Goal: Task Accomplishment & Management: Manage account settings

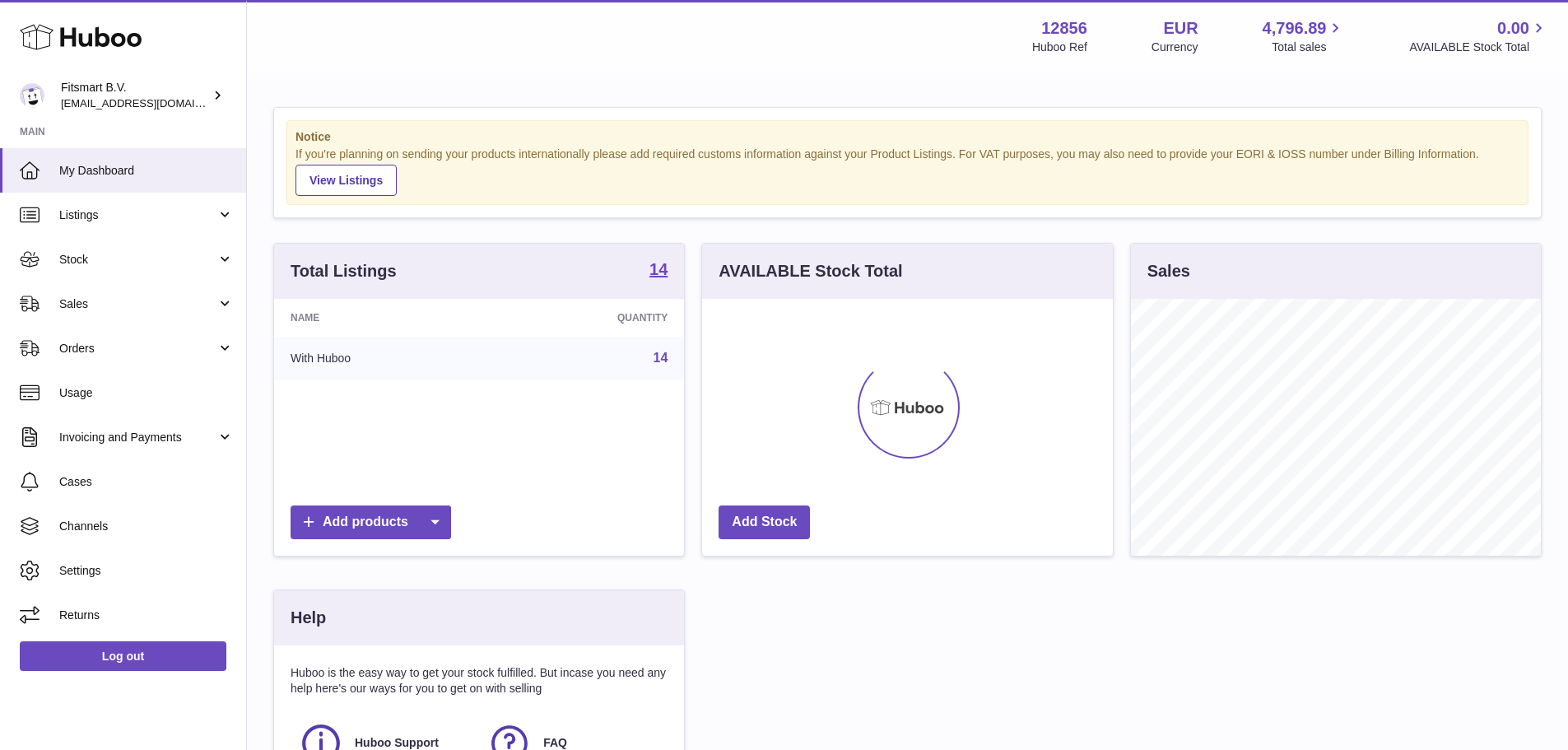
scroll to position [257, 411]
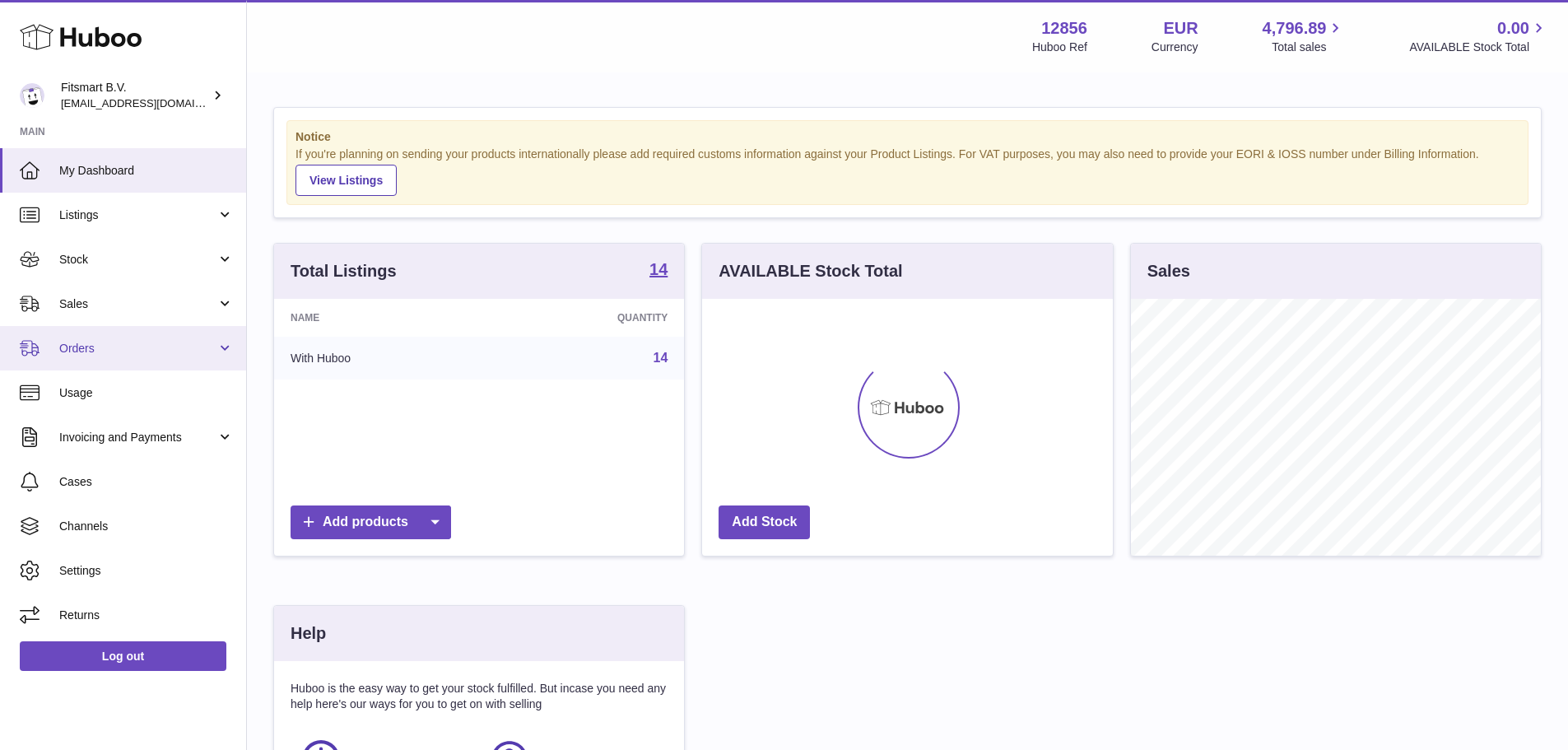
click at [148, 328] on link "Orders" at bounding box center [122, 348] width 246 height 45
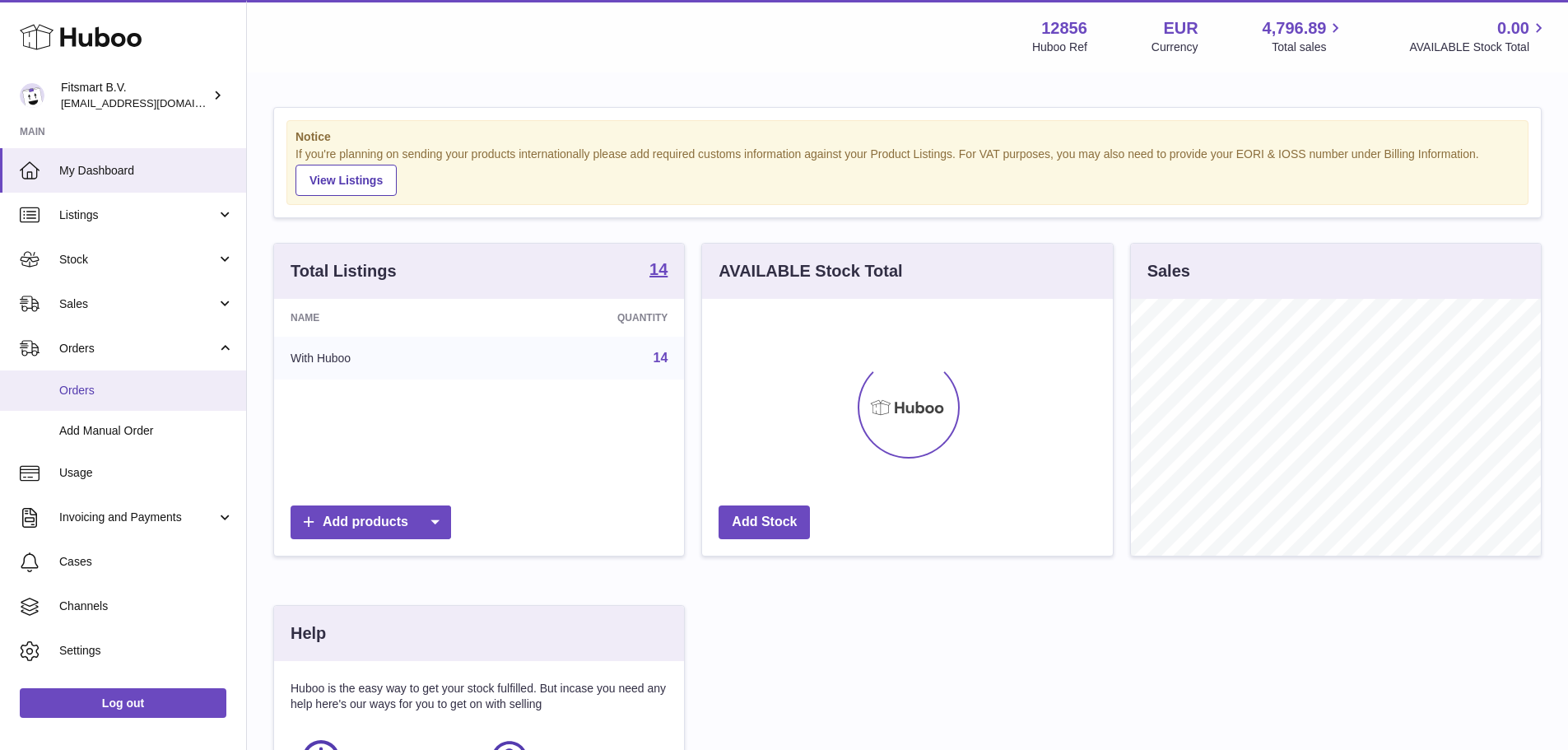
click at [129, 383] on span "Orders" at bounding box center [147, 391] width 174 height 16
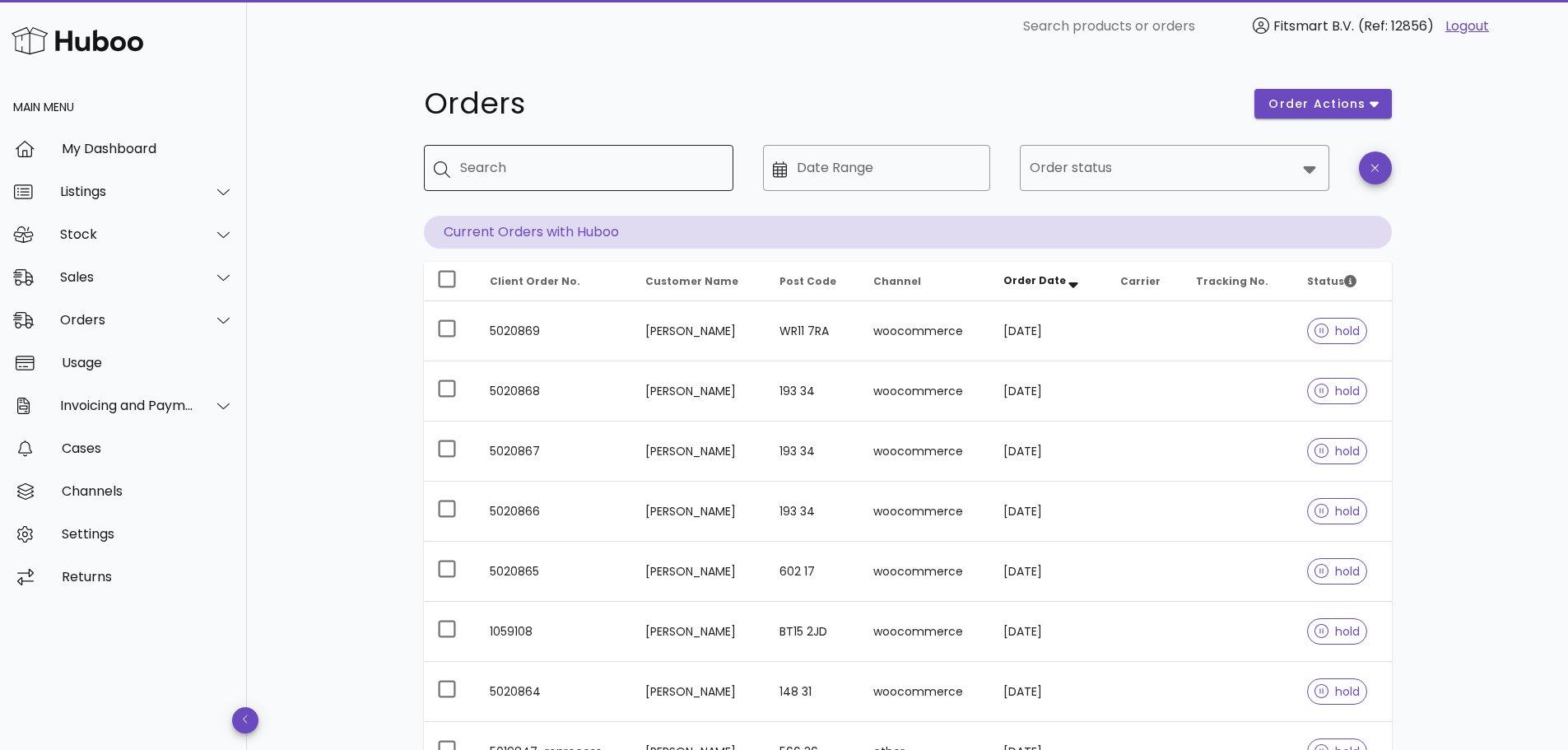
click at [633, 164] on input "Search" at bounding box center [590, 168] width 260 height 26
type input "**********"
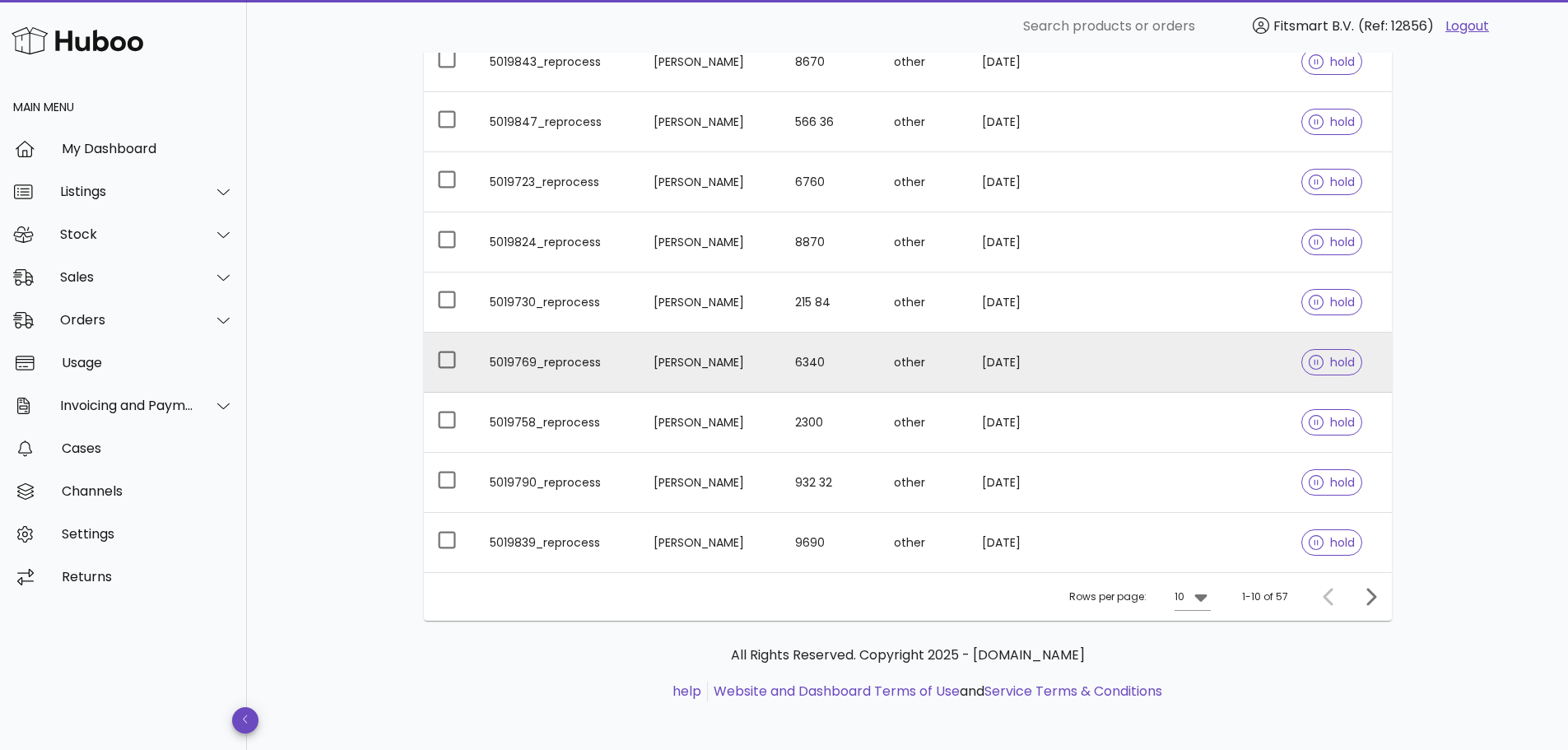
scroll to position [376, 0]
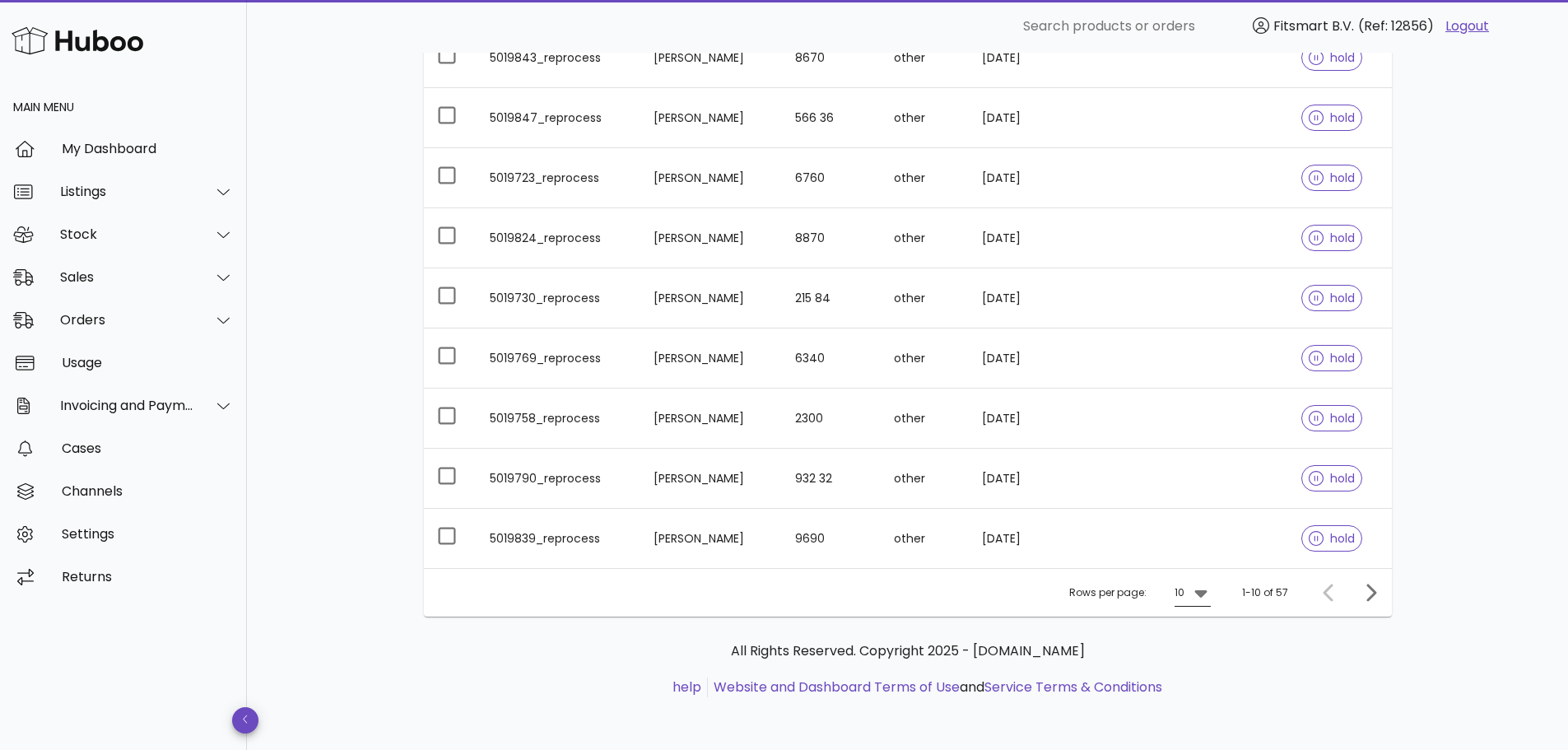
click at [1203, 600] on icon at bounding box center [1201, 592] width 19 height 19
click at [1200, 685] on div "50" at bounding box center [1198, 684] width 17 height 16
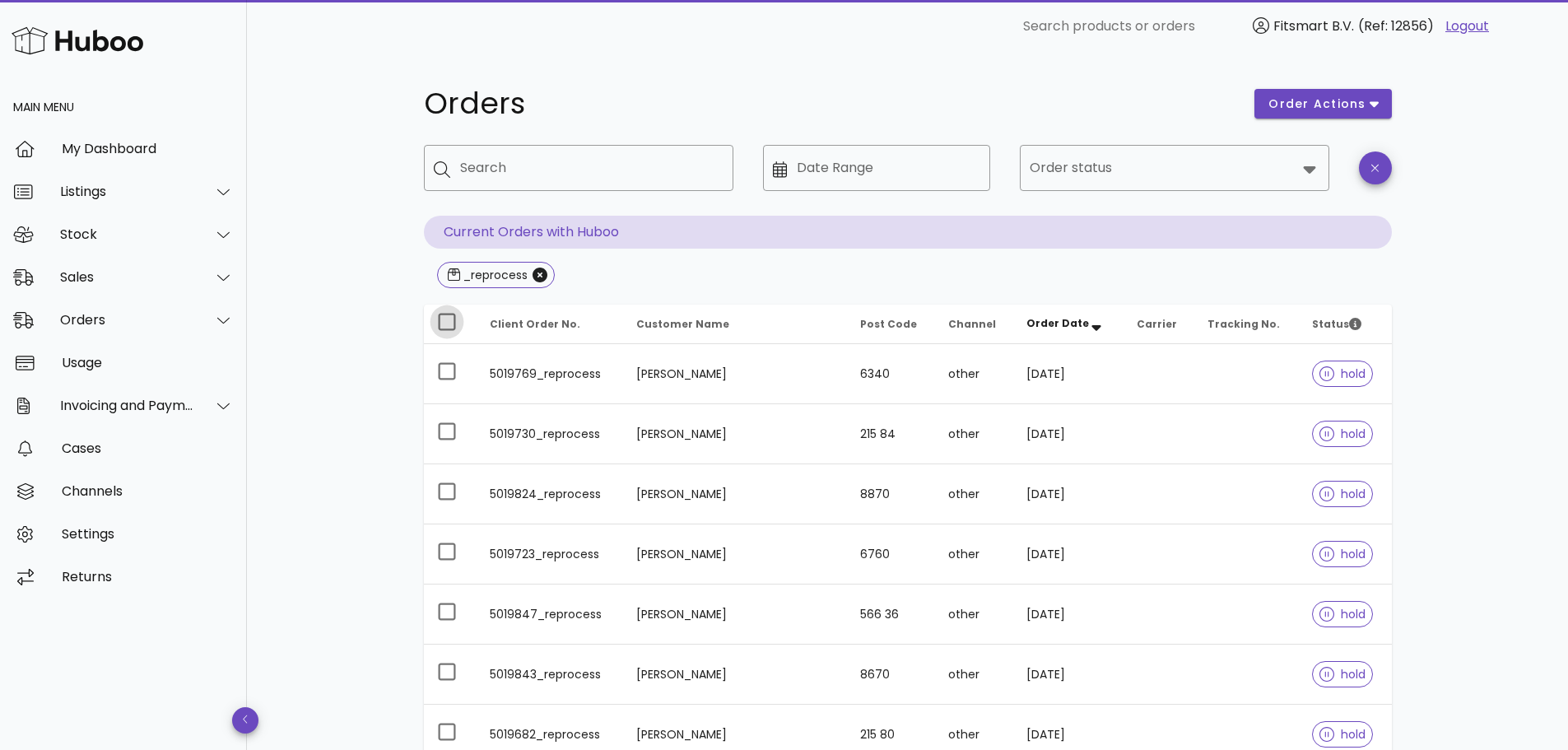
click at [446, 317] on div at bounding box center [447, 322] width 28 height 28
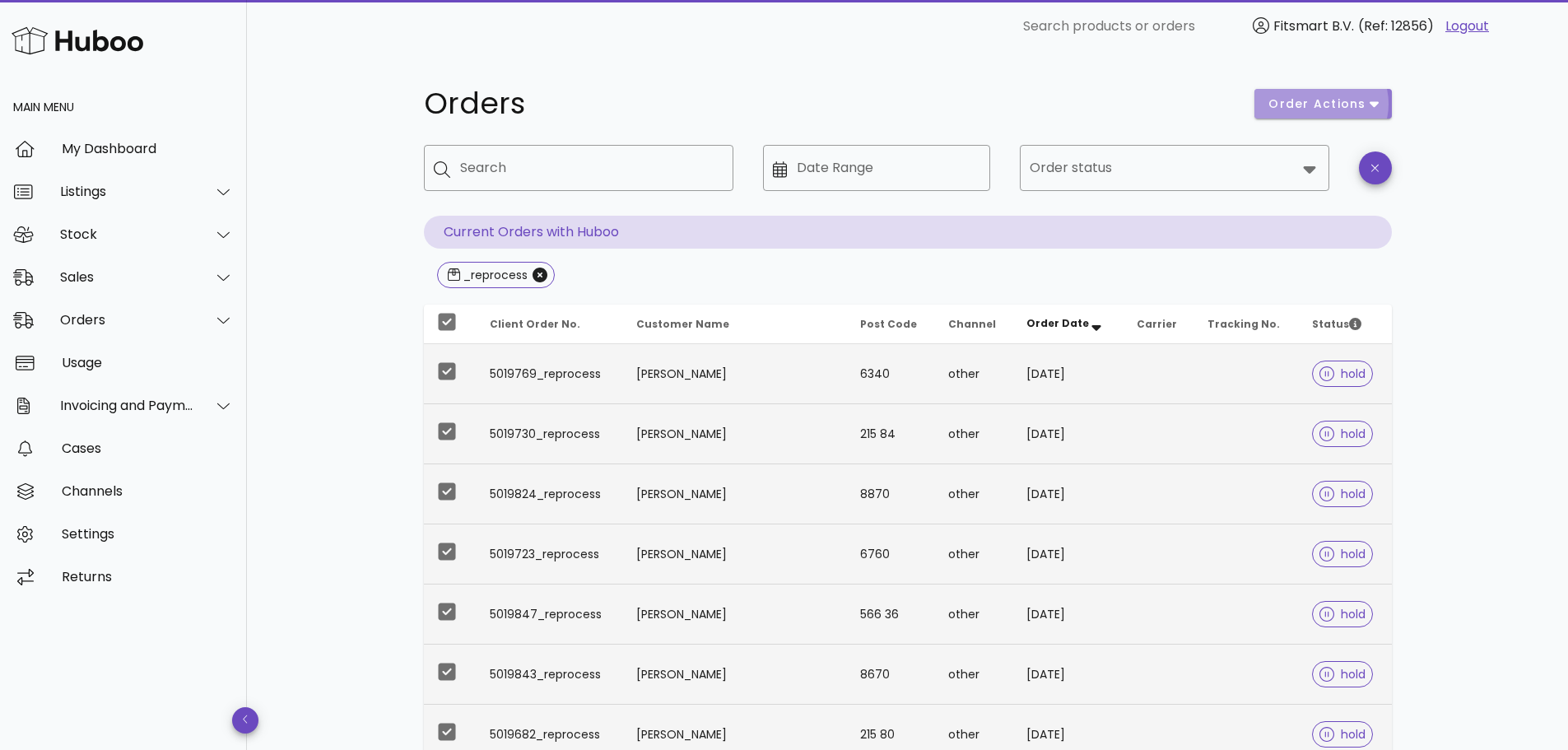
click at [1341, 104] on span "order actions" at bounding box center [1317, 104] width 98 height 18
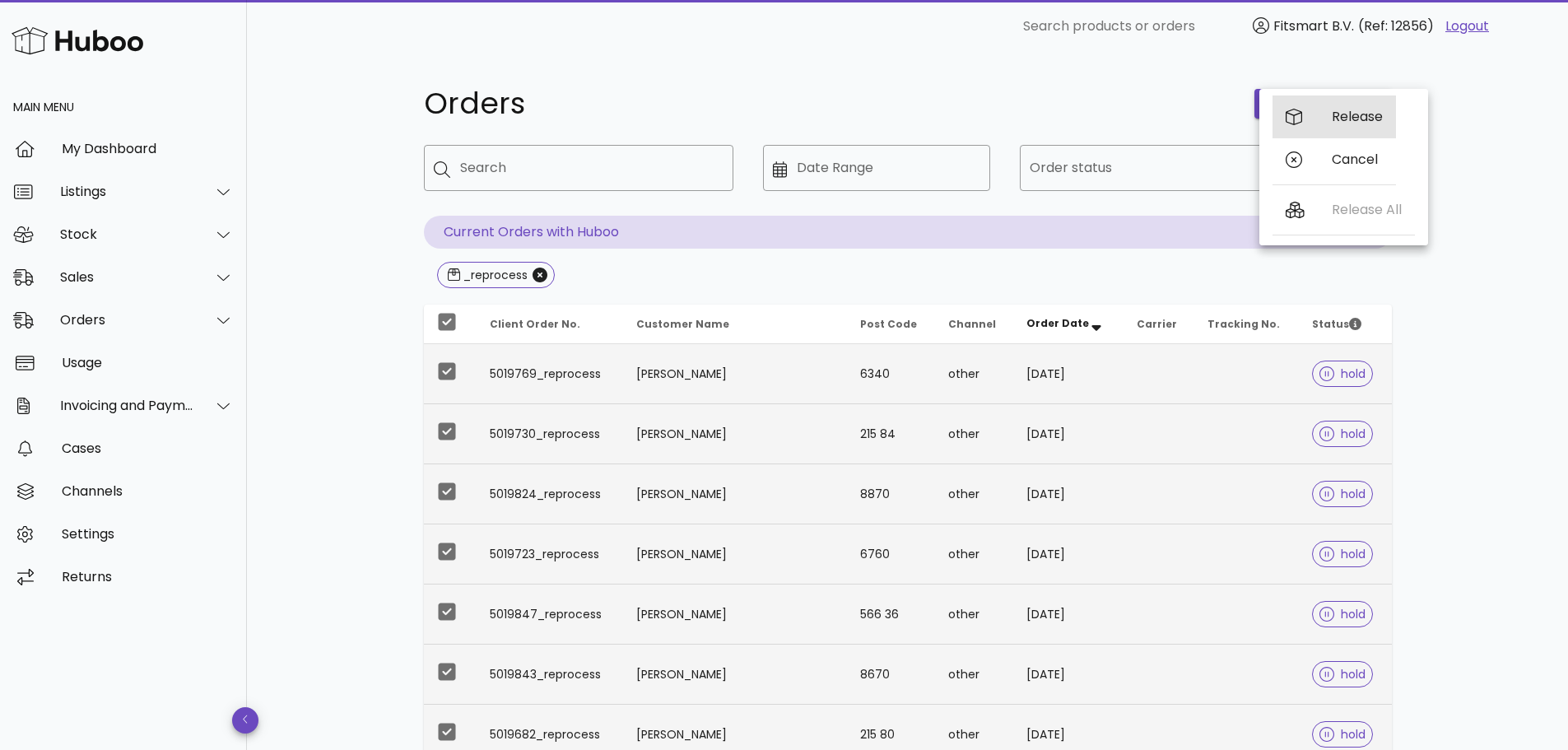
click at [1342, 113] on div "Release" at bounding box center [1356, 116] width 51 height 16
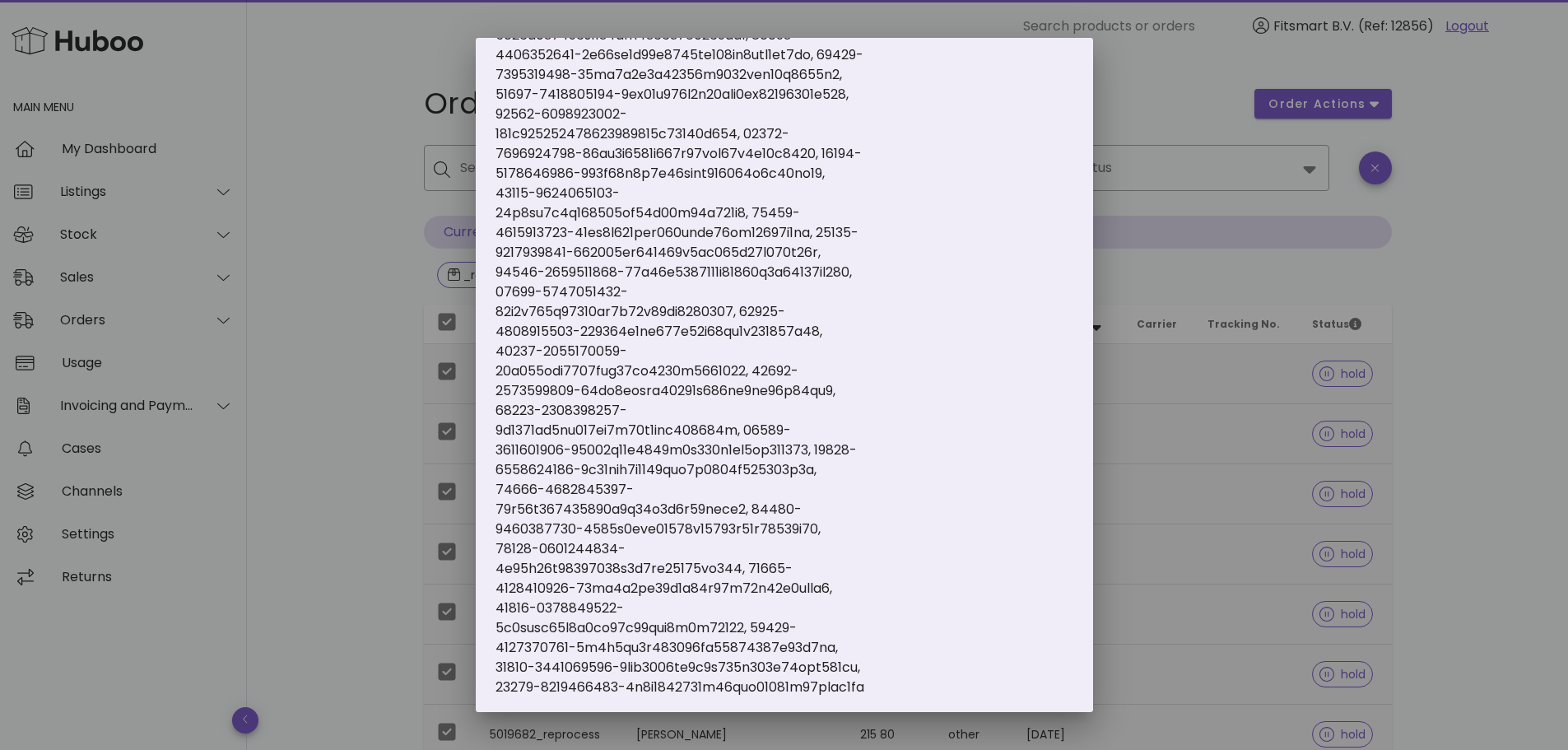
scroll to position [952, 0]
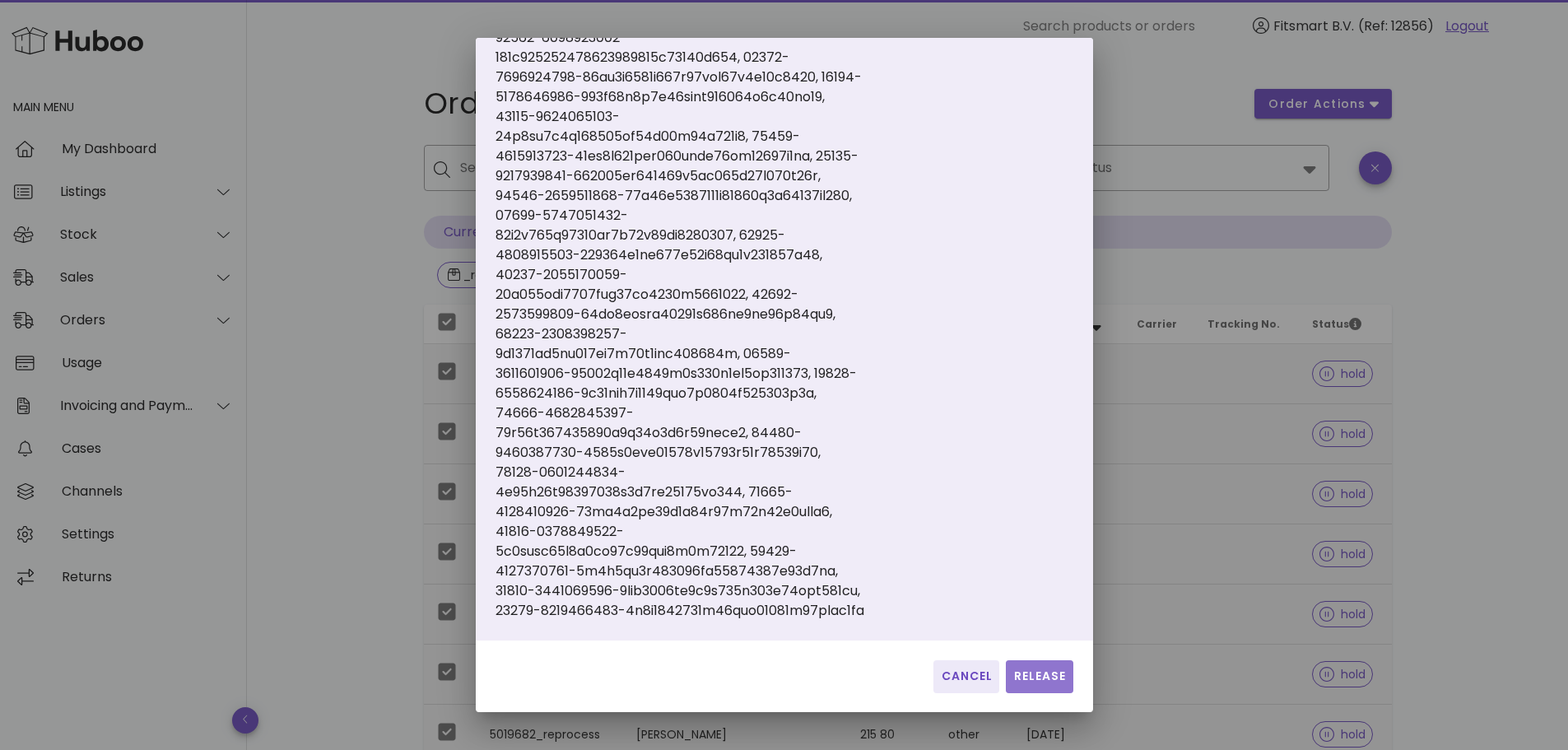
click at [1034, 679] on span "Release" at bounding box center [1039, 676] width 54 height 18
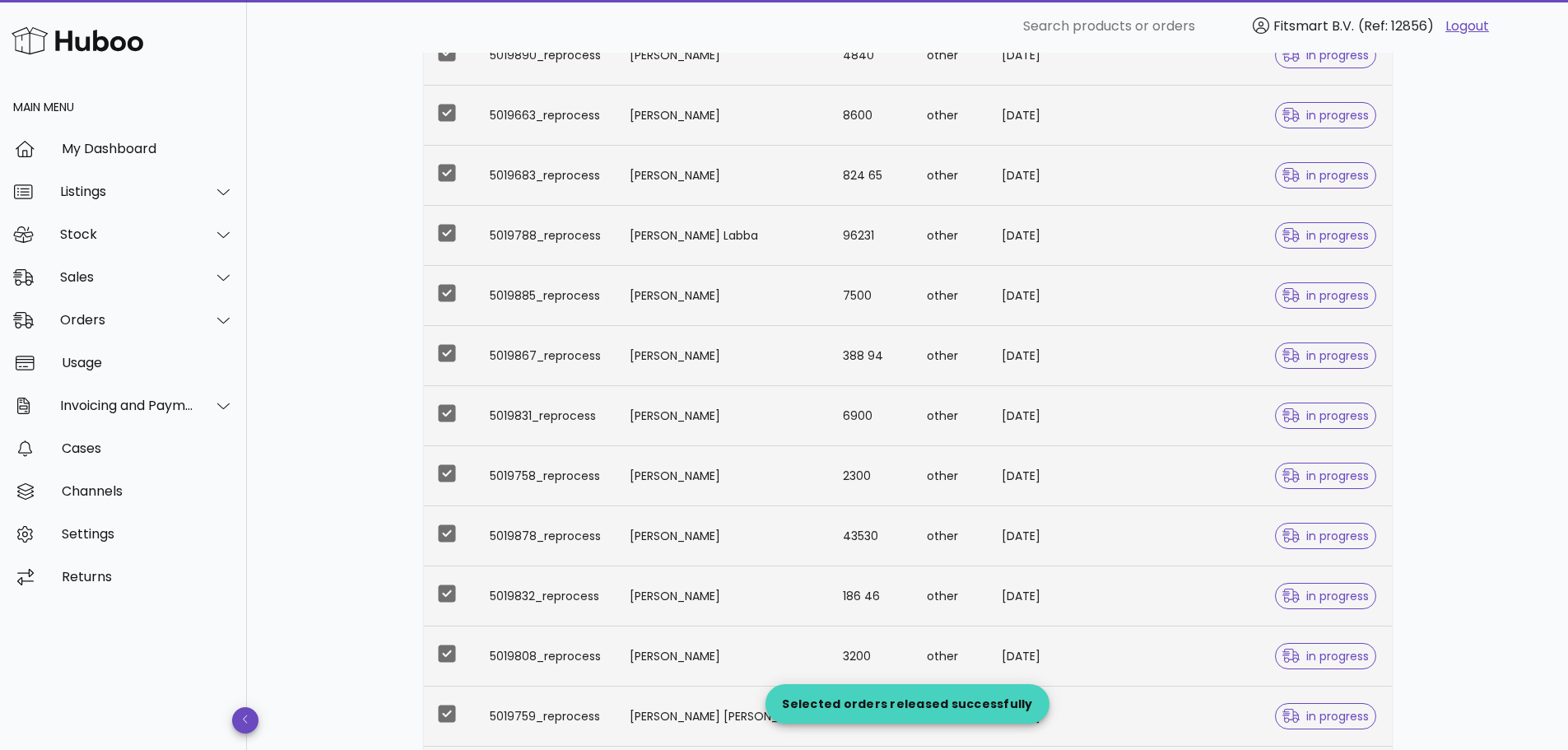
scroll to position [2781, 0]
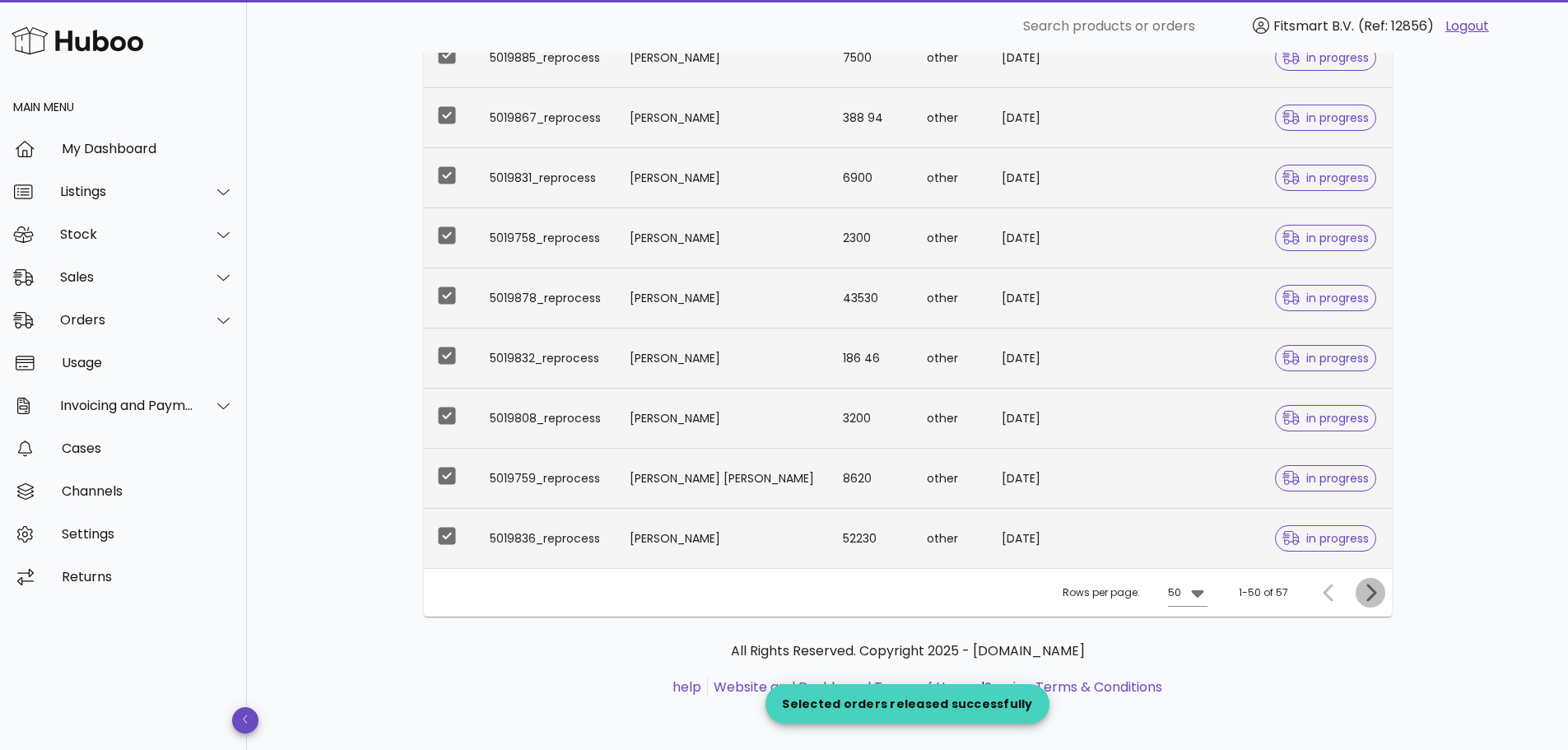
click at [1372, 590] on icon "Next page" at bounding box center [1371, 592] width 10 height 18
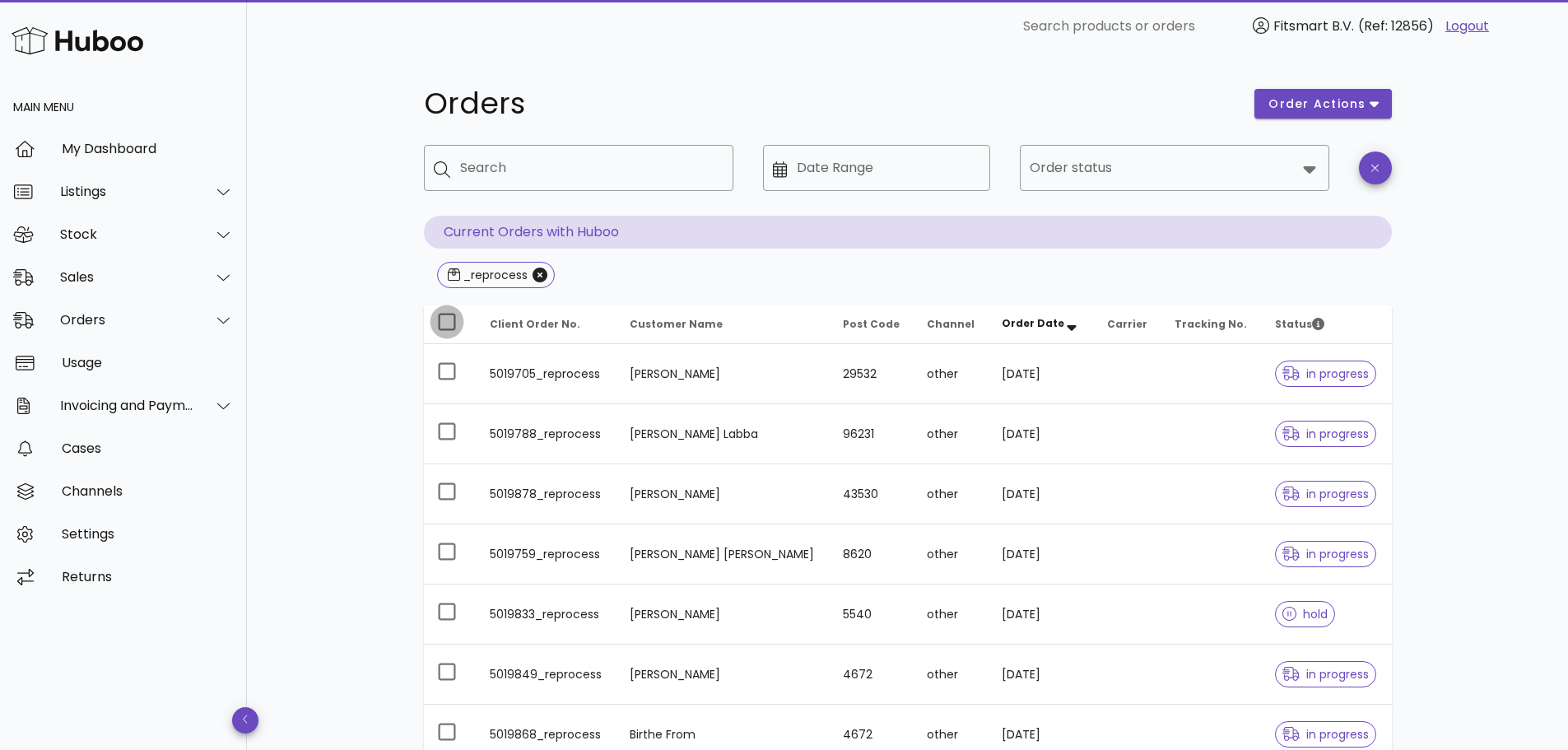
click at [448, 326] on div at bounding box center [447, 322] width 28 height 28
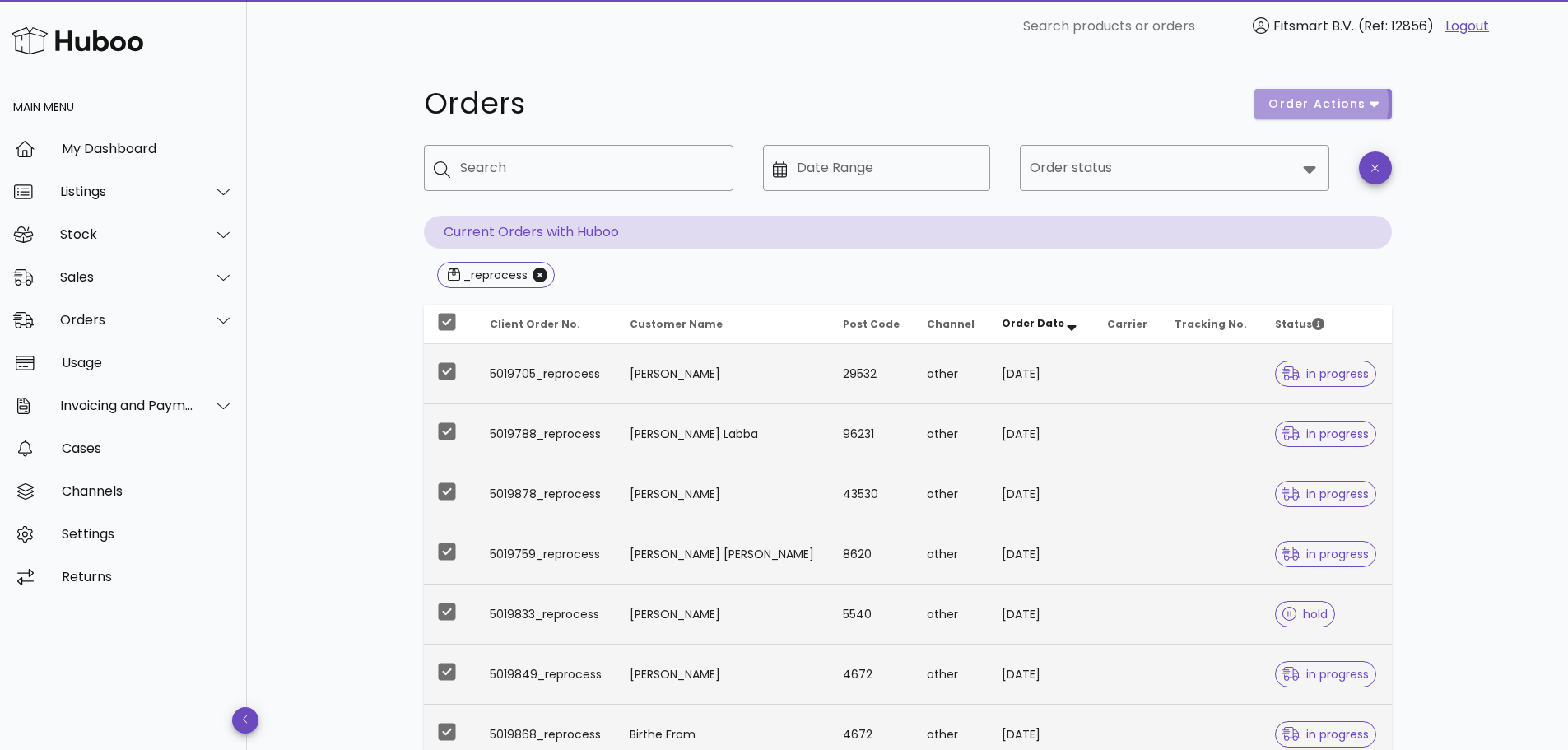
click at [1309, 99] on span "order actions" at bounding box center [1317, 104] width 98 height 18
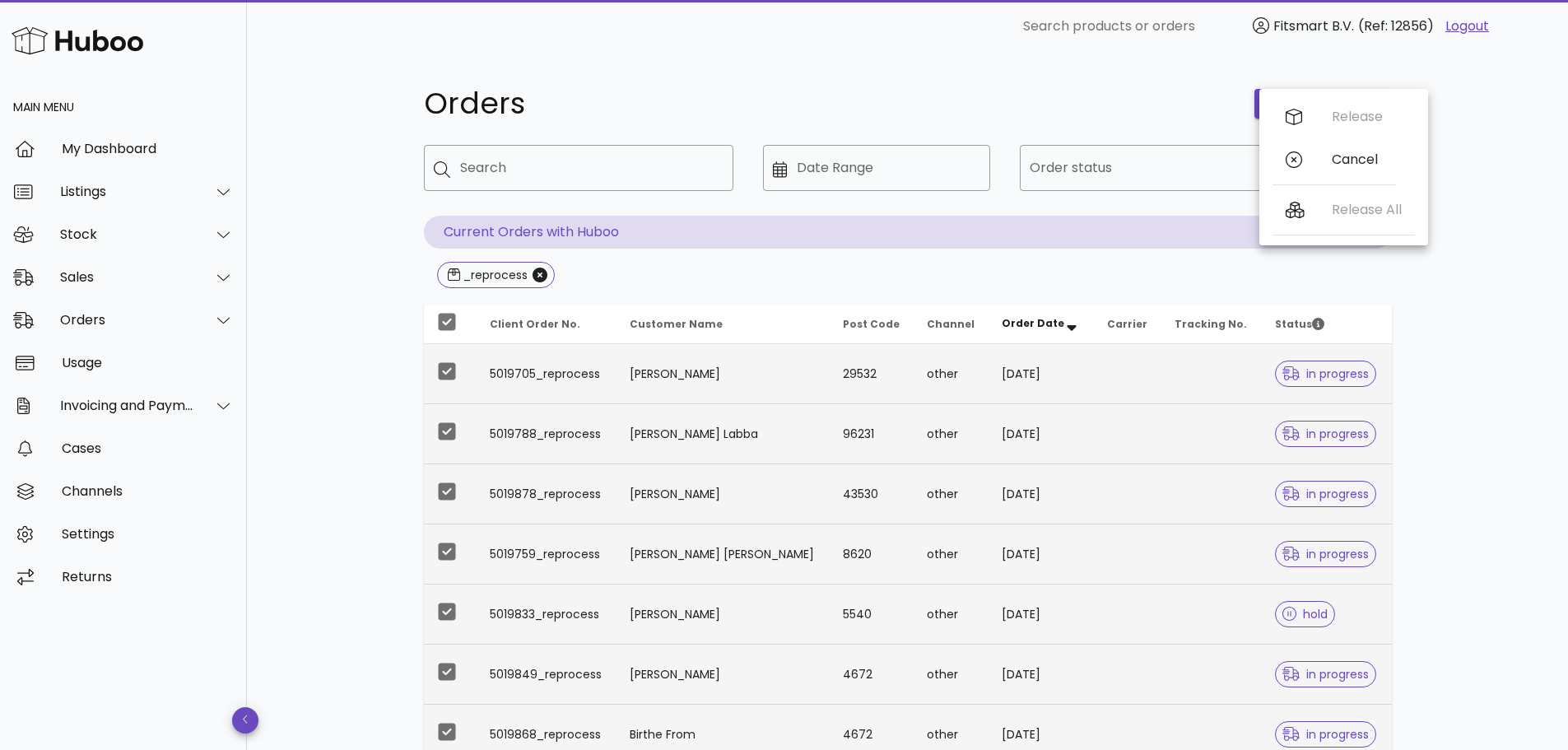
click at [1520, 128] on div "Orders order actions ​ Search ​ Date Range ​ Order status Current Orders with H…" at bounding box center [907, 499] width 1321 height 894
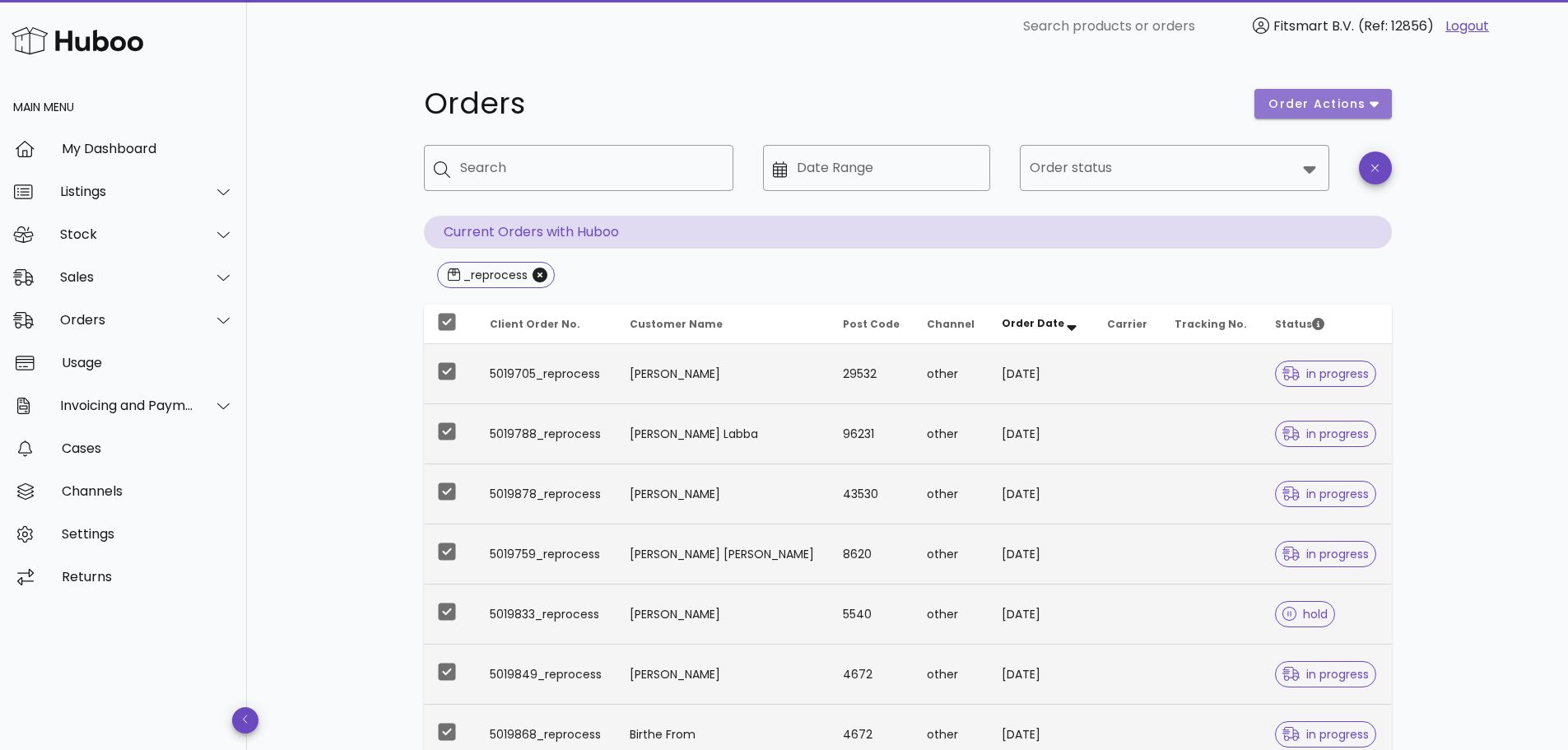
click at [1318, 98] on span "order actions" at bounding box center [1317, 104] width 98 height 18
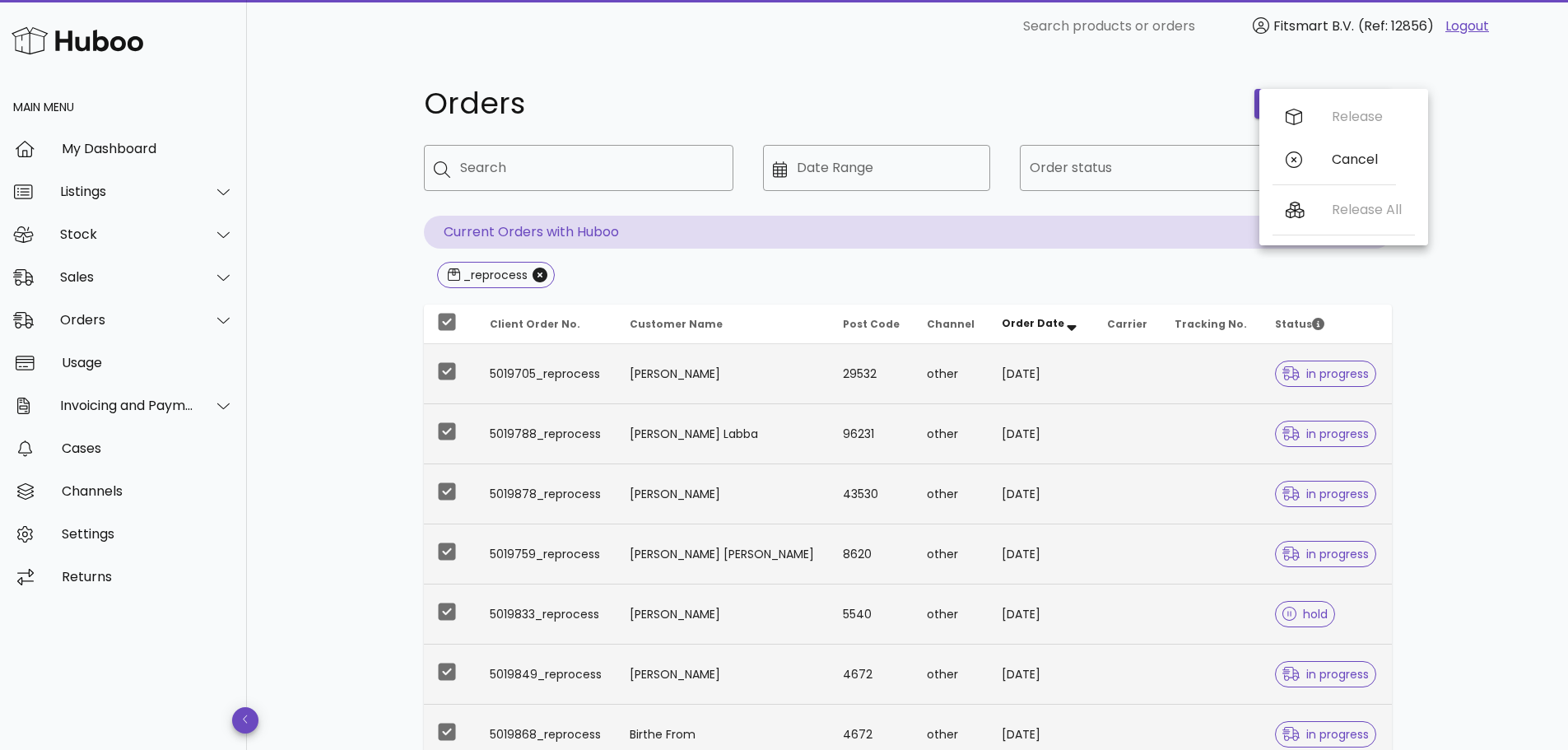
click at [1010, 290] on div "_reprocess" at bounding box center [907, 277] width 968 height 30
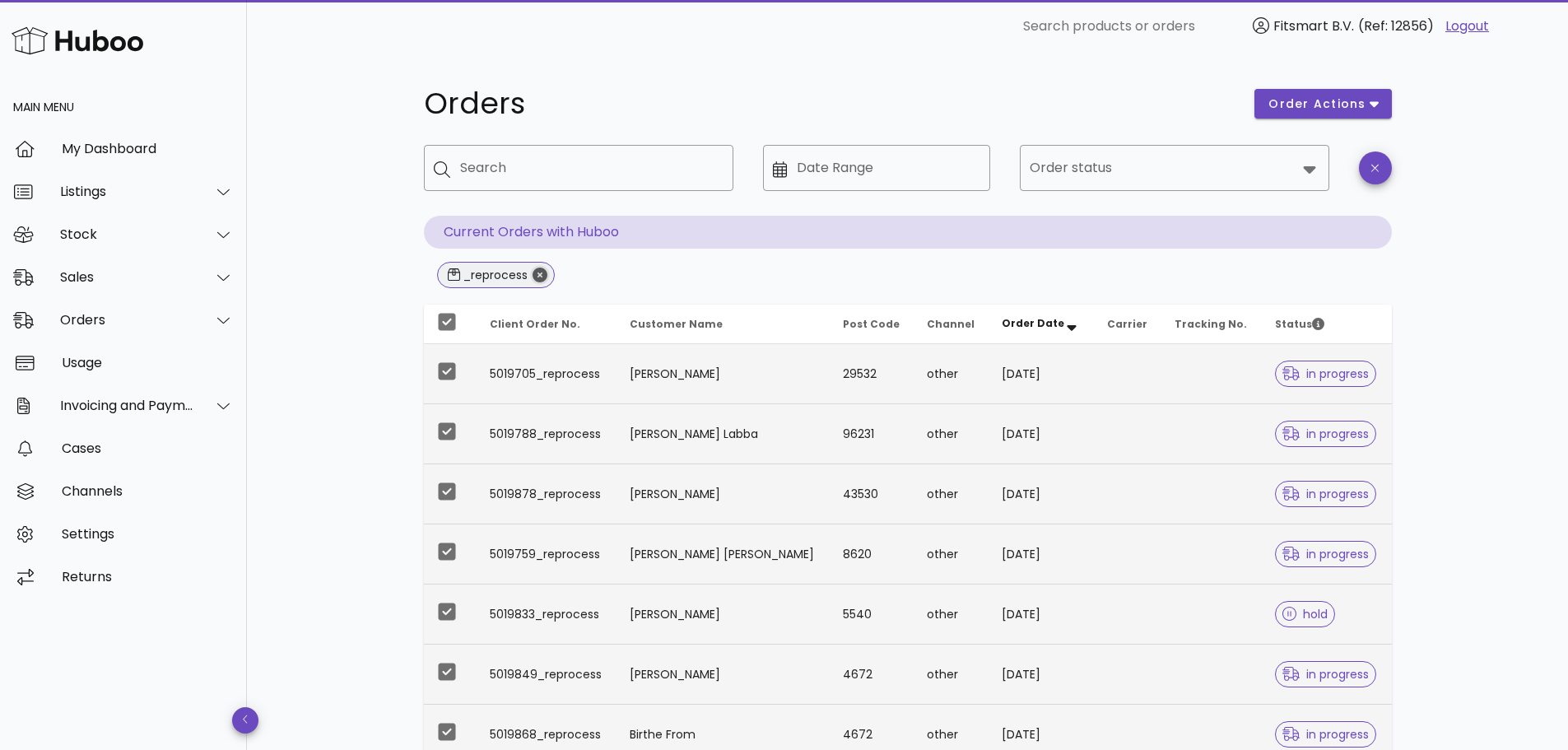
click at [544, 268] on icon "Close" at bounding box center [540, 275] width 15 height 15
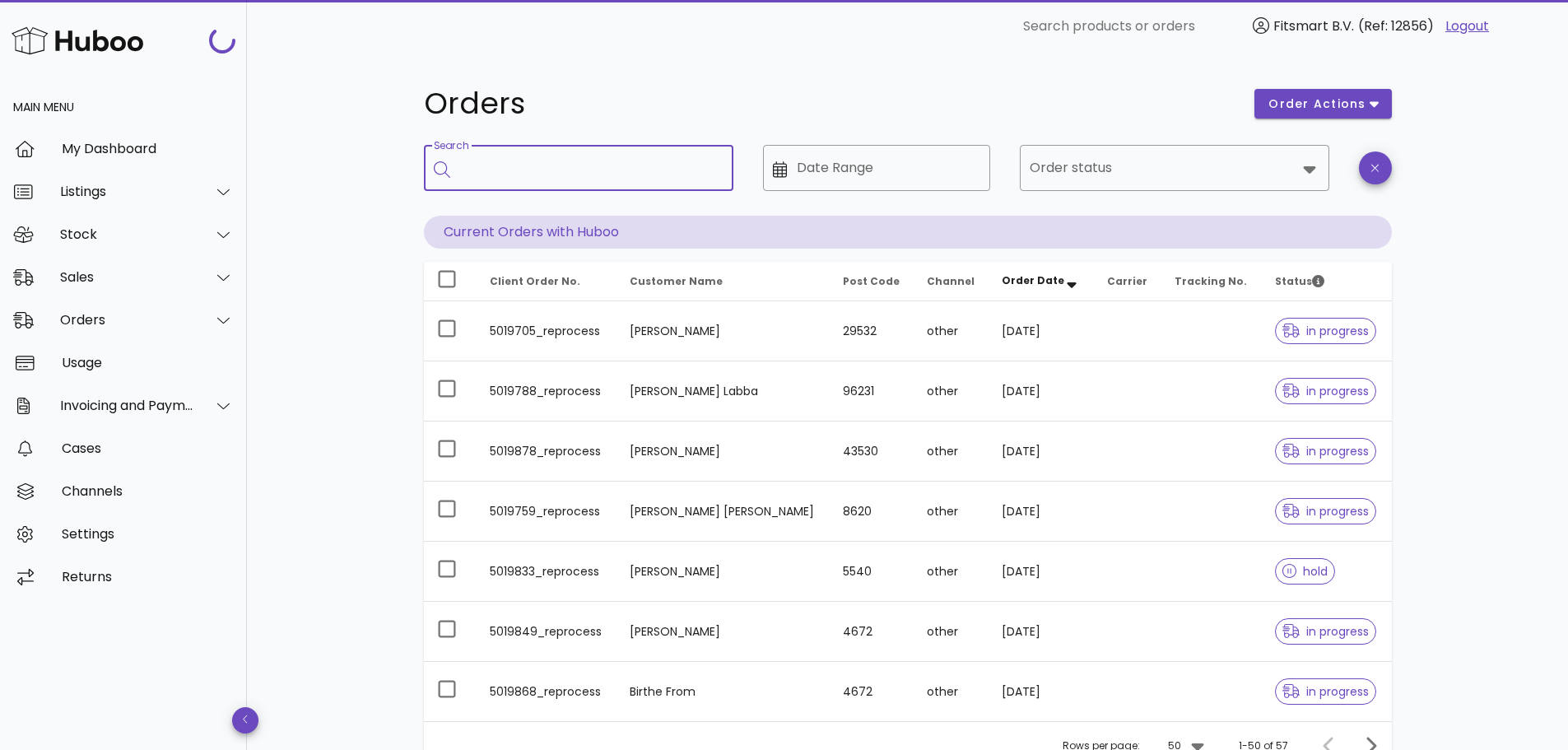
click at [628, 169] on input "Search" at bounding box center [590, 168] width 260 height 26
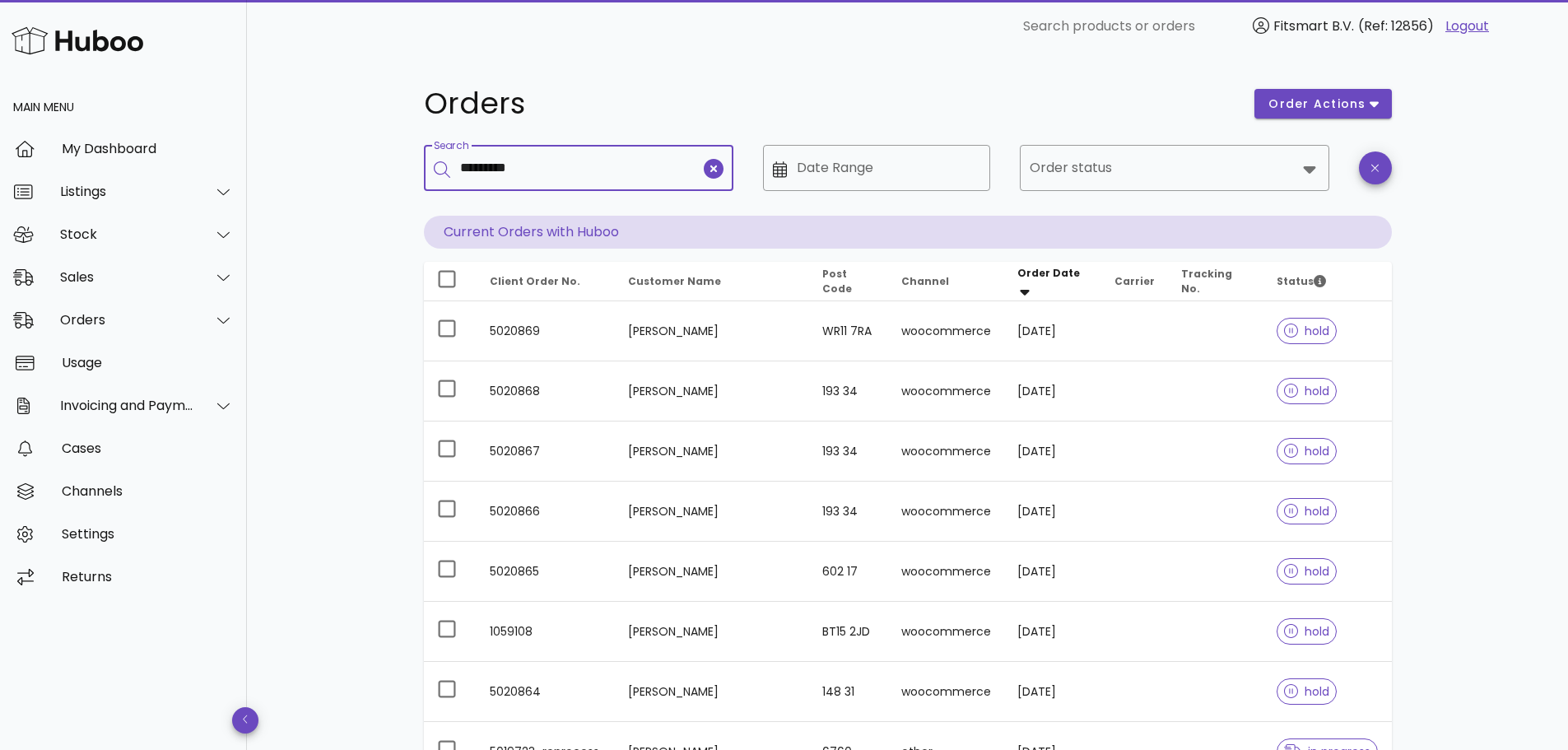
type input "*********"
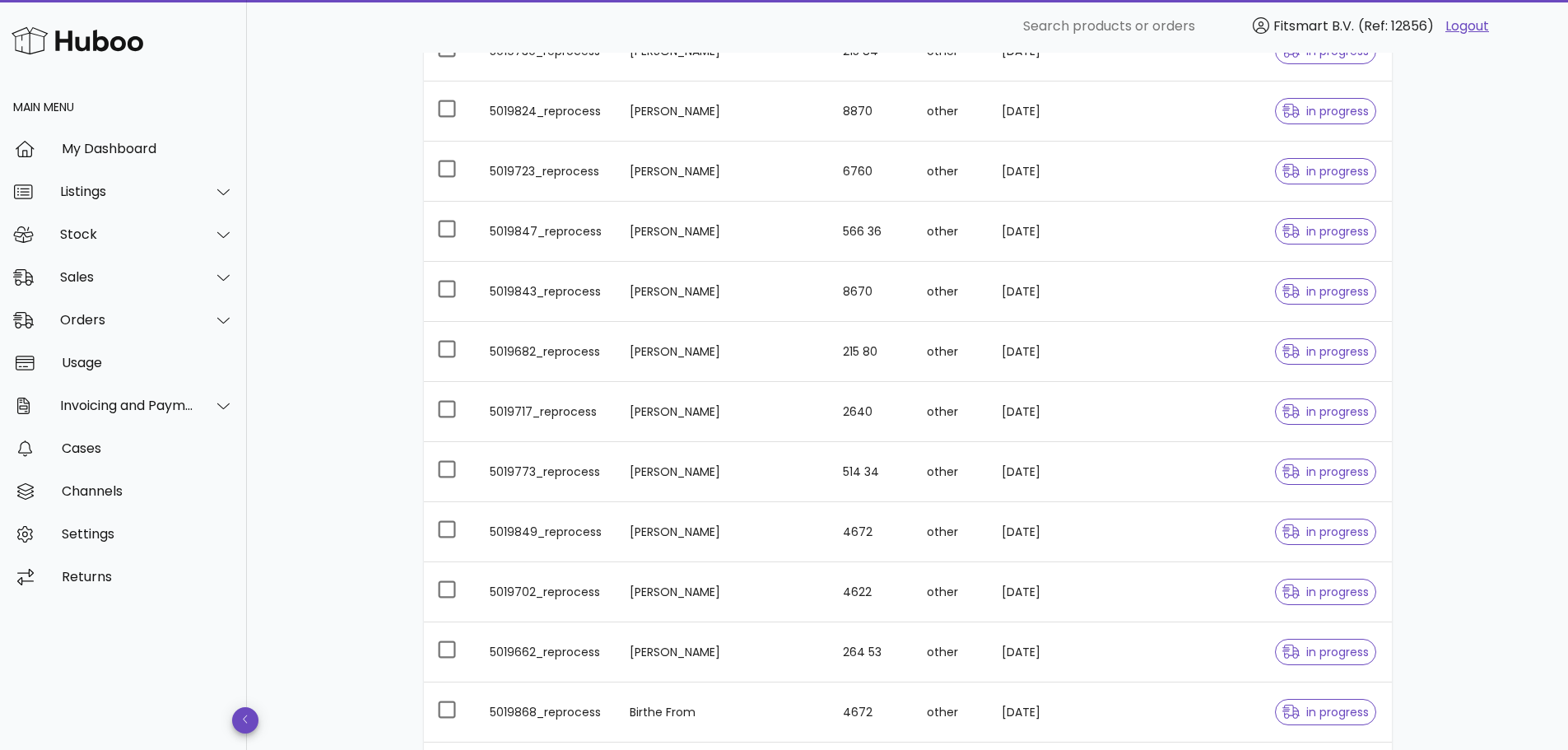
scroll to position [412, 0]
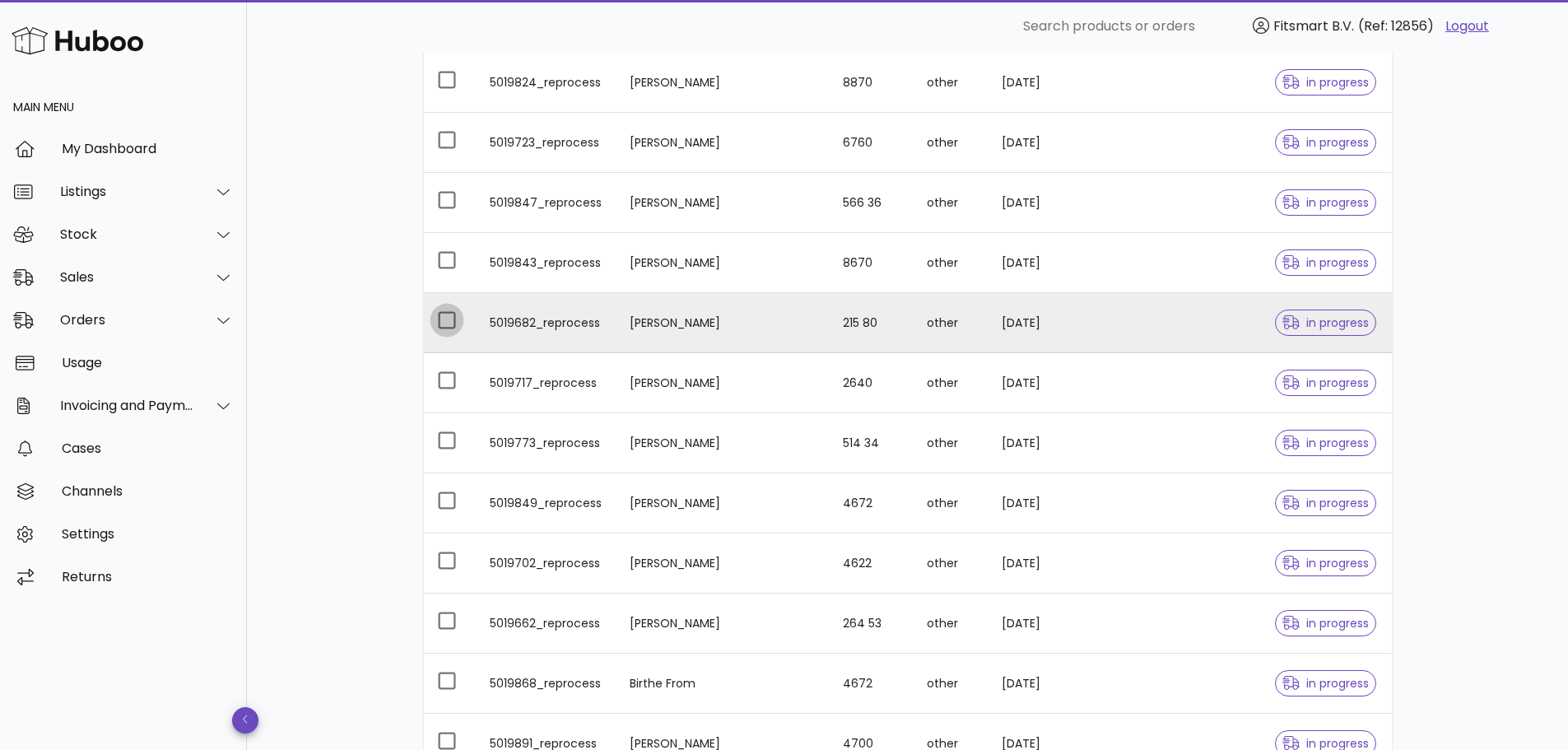
click at [446, 317] on div at bounding box center [447, 320] width 28 height 28
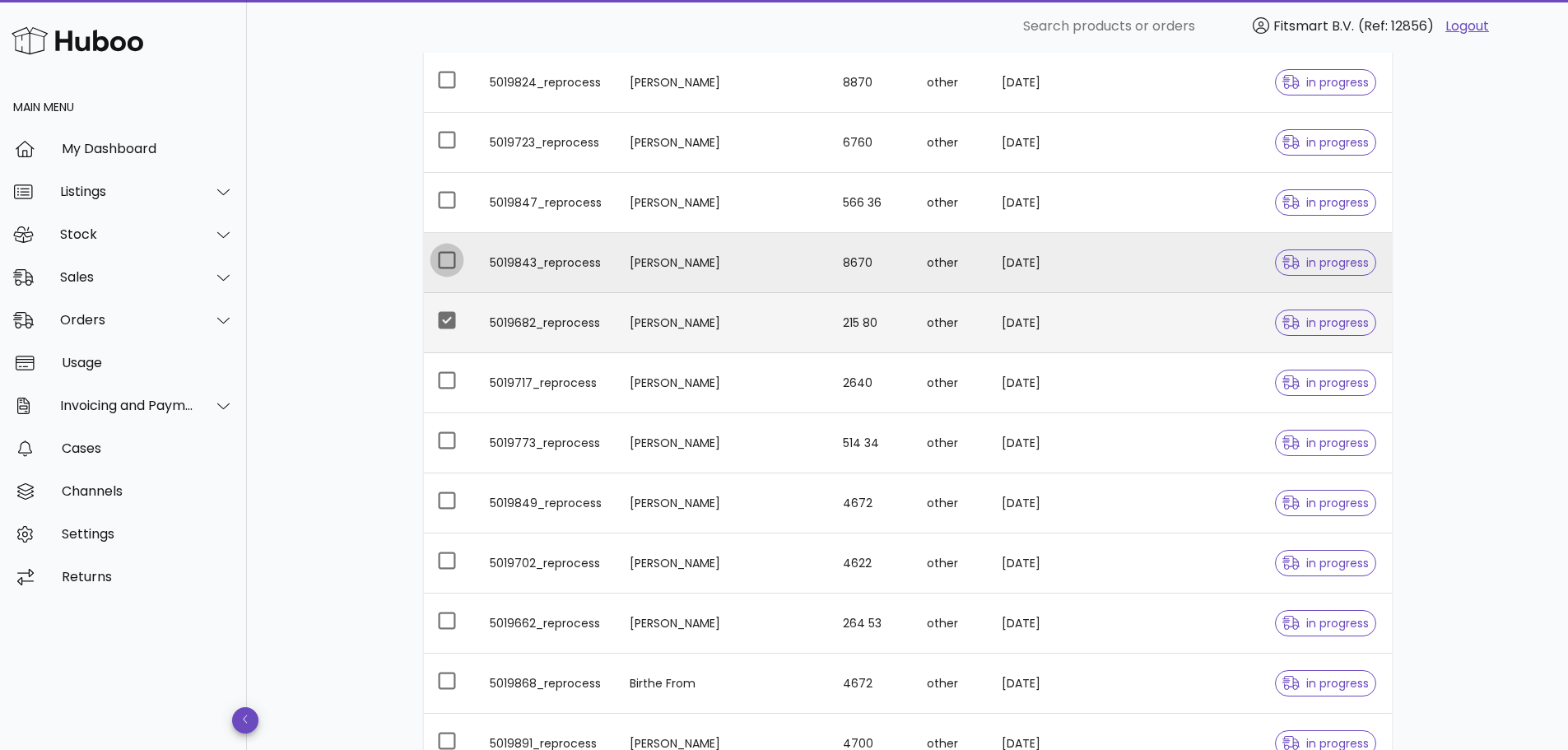
click at [442, 266] on div at bounding box center [447, 260] width 28 height 28
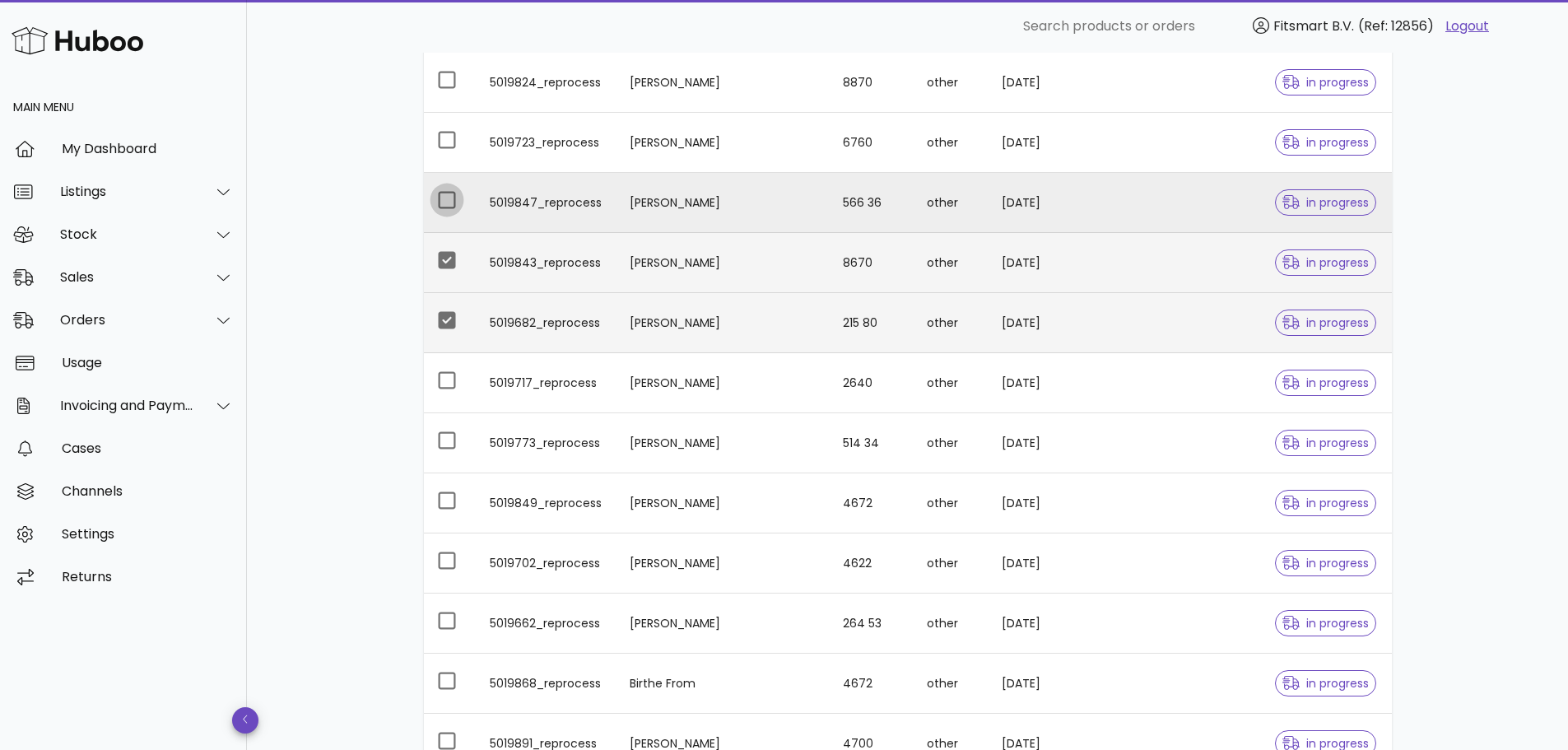
drag, startPoint x: 446, startPoint y: 215, endPoint x: 448, endPoint y: 190, distance: 25.1
click at [445, 207] on div at bounding box center [447, 200] width 28 height 28
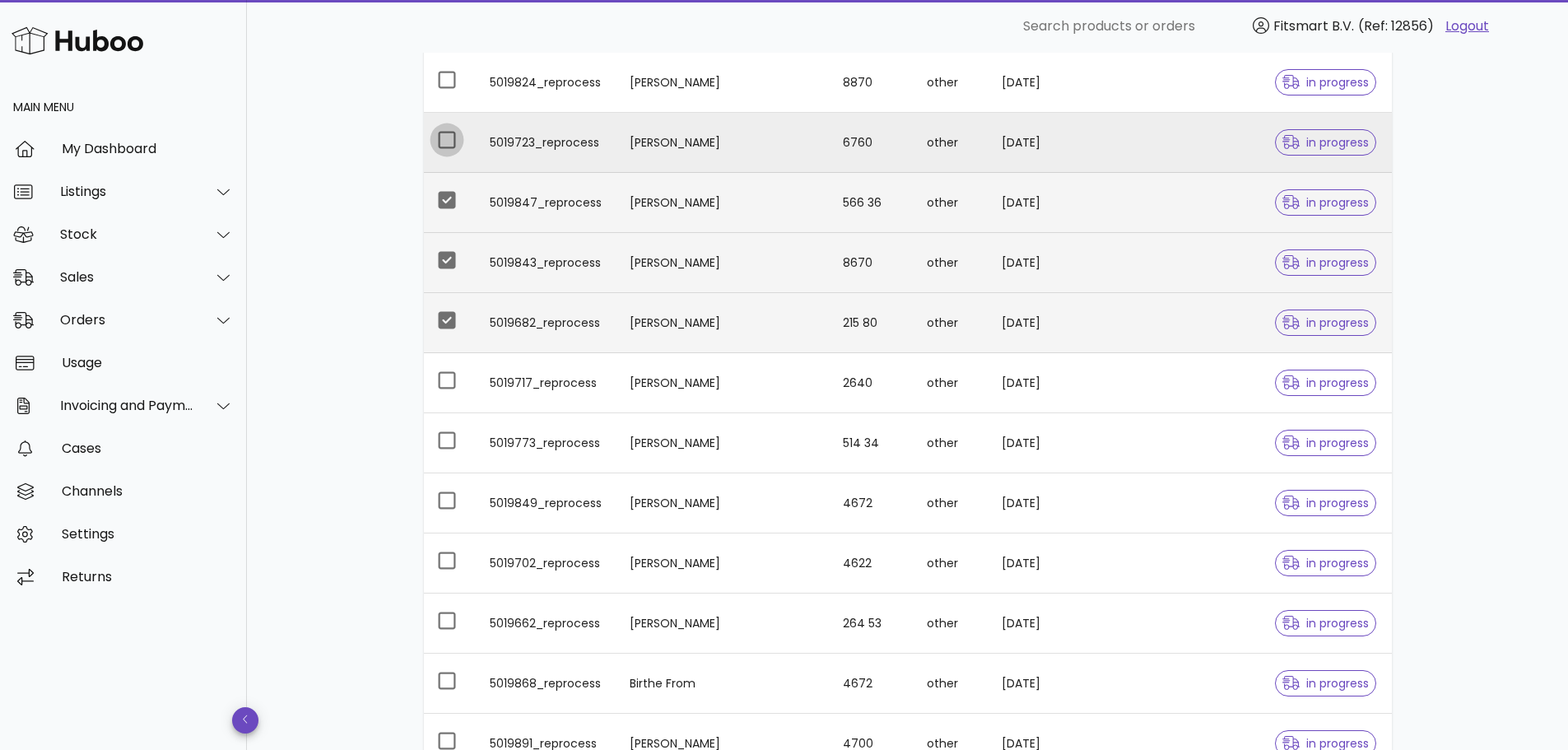
click at [445, 143] on div at bounding box center [447, 140] width 28 height 28
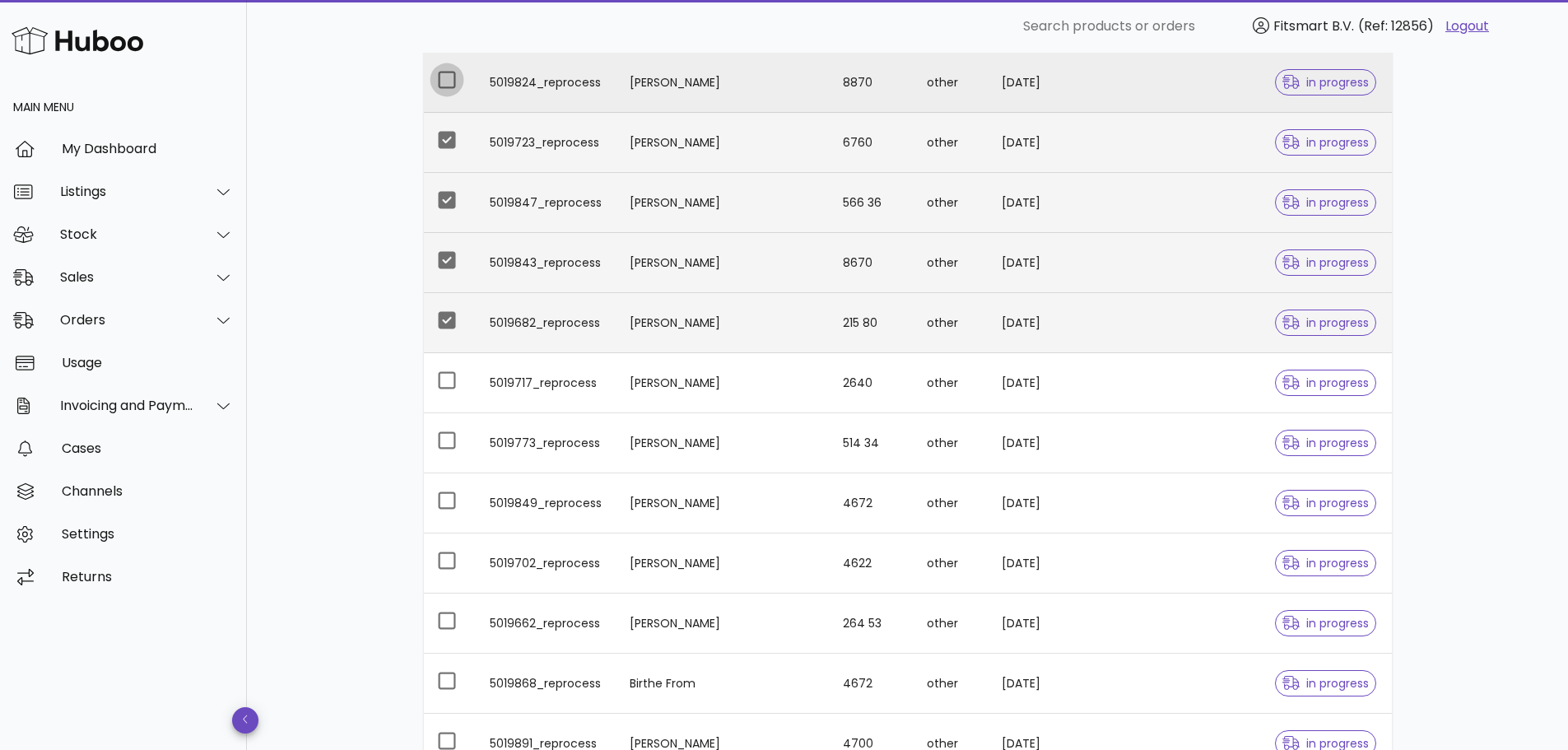
click at [442, 84] on div at bounding box center [447, 80] width 28 height 28
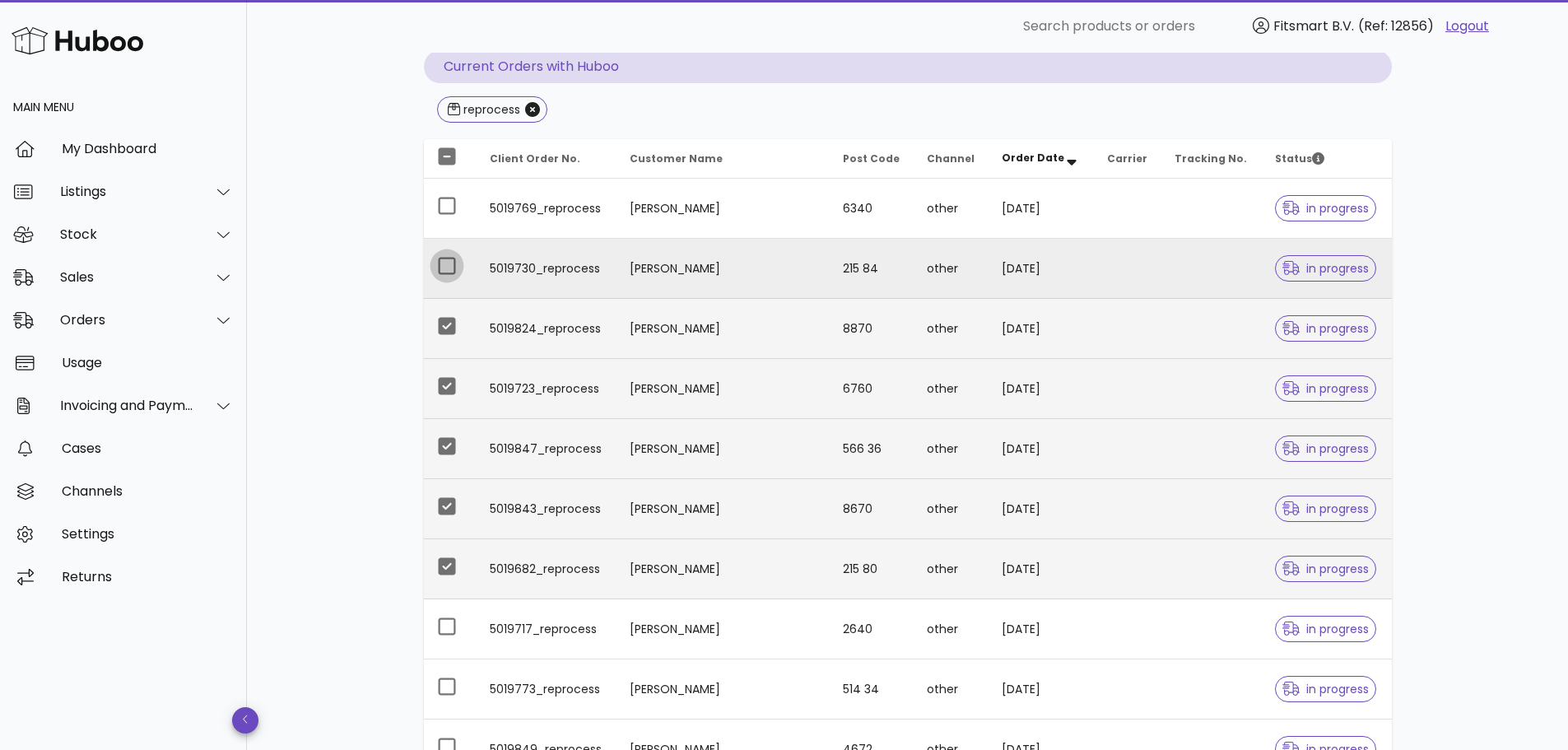
scroll to position [164, 0]
click at [438, 259] on div at bounding box center [447, 266] width 28 height 28
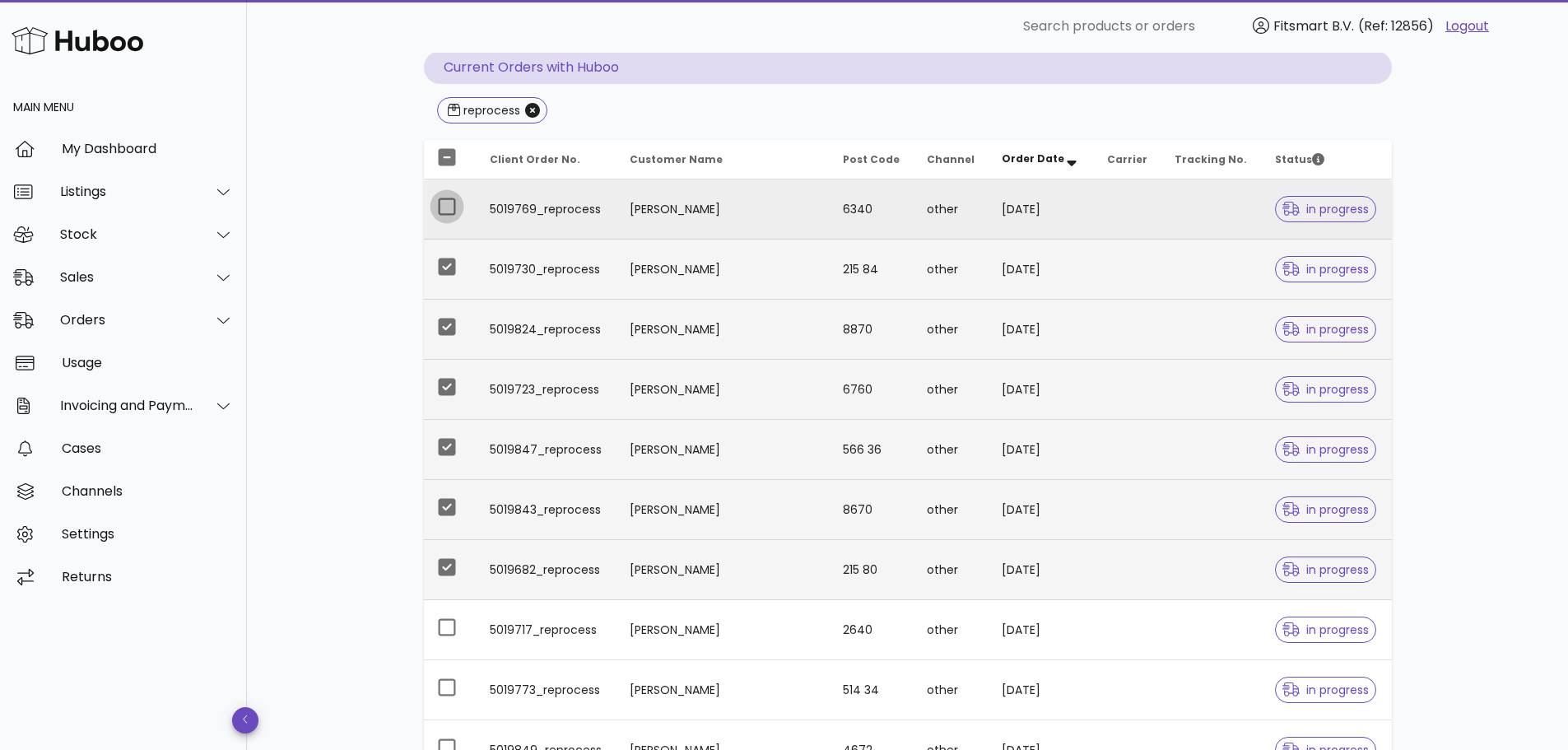
click at [447, 209] on div at bounding box center [447, 207] width 28 height 28
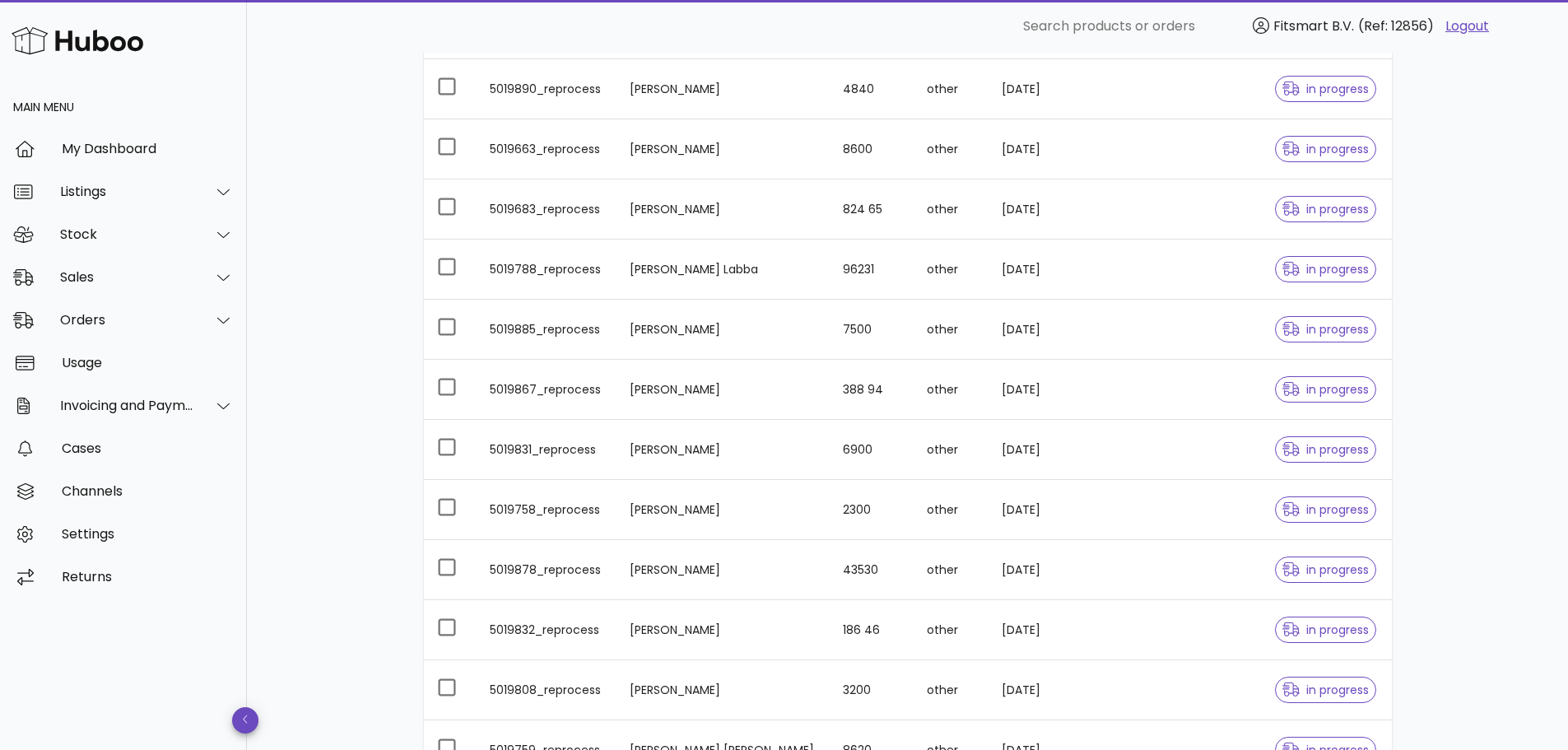
scroll to position [2781, 0]
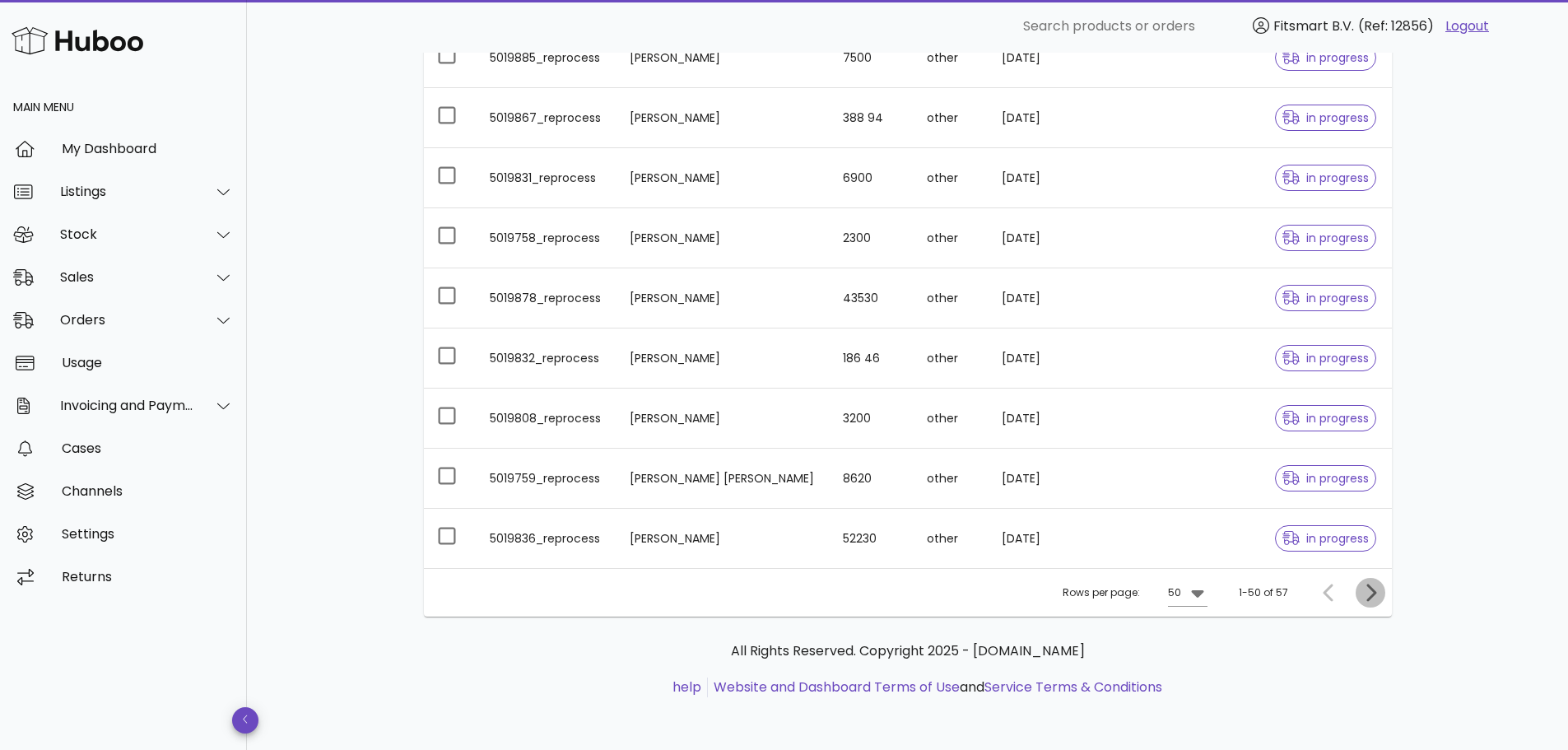
click at [1372, 581] on button "Next page" at bounding box center [1370, 593] width 30 height 30
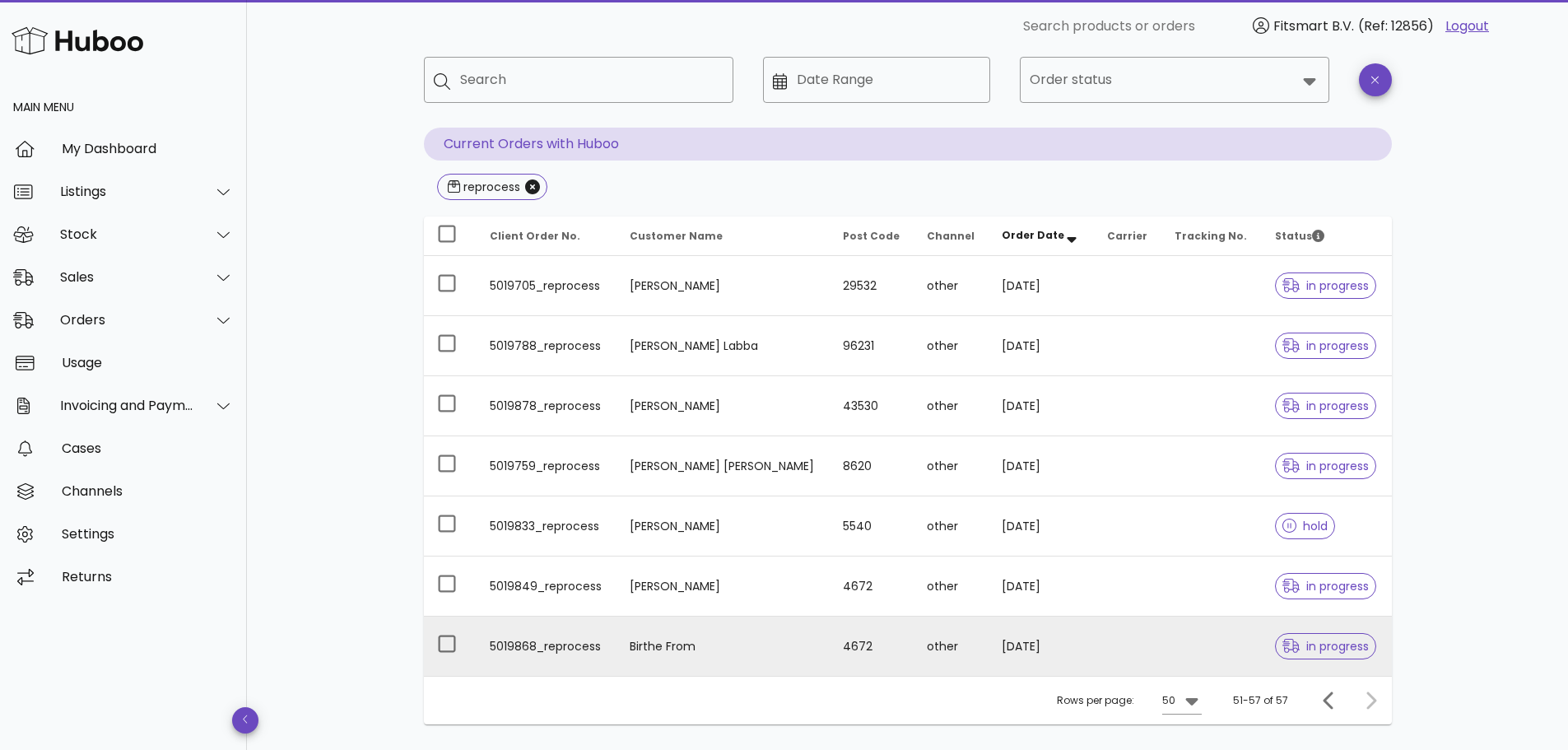
scroll to position [196, 0]
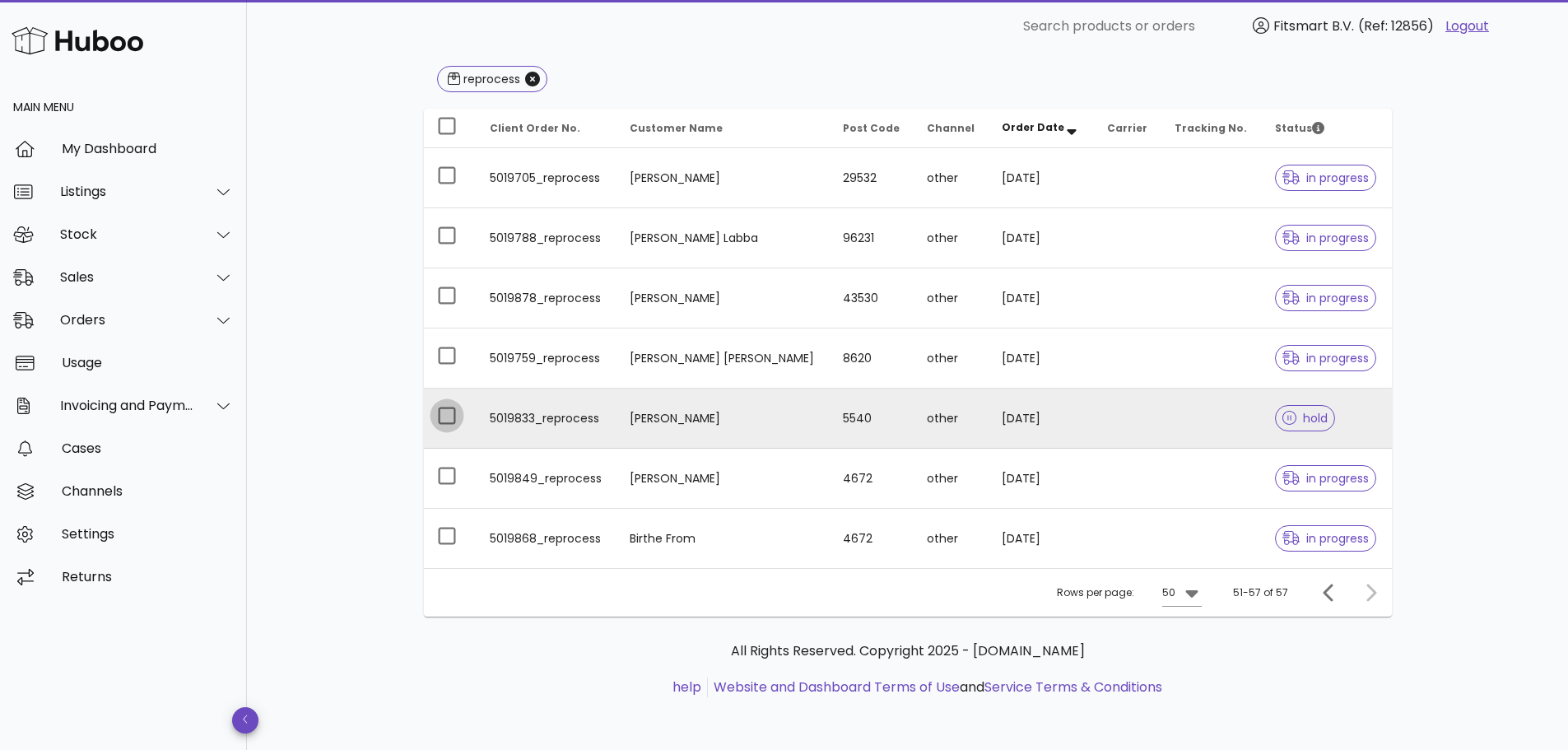
click at [445, 420] on div at bounding box center [447, 416] width 28 height 28
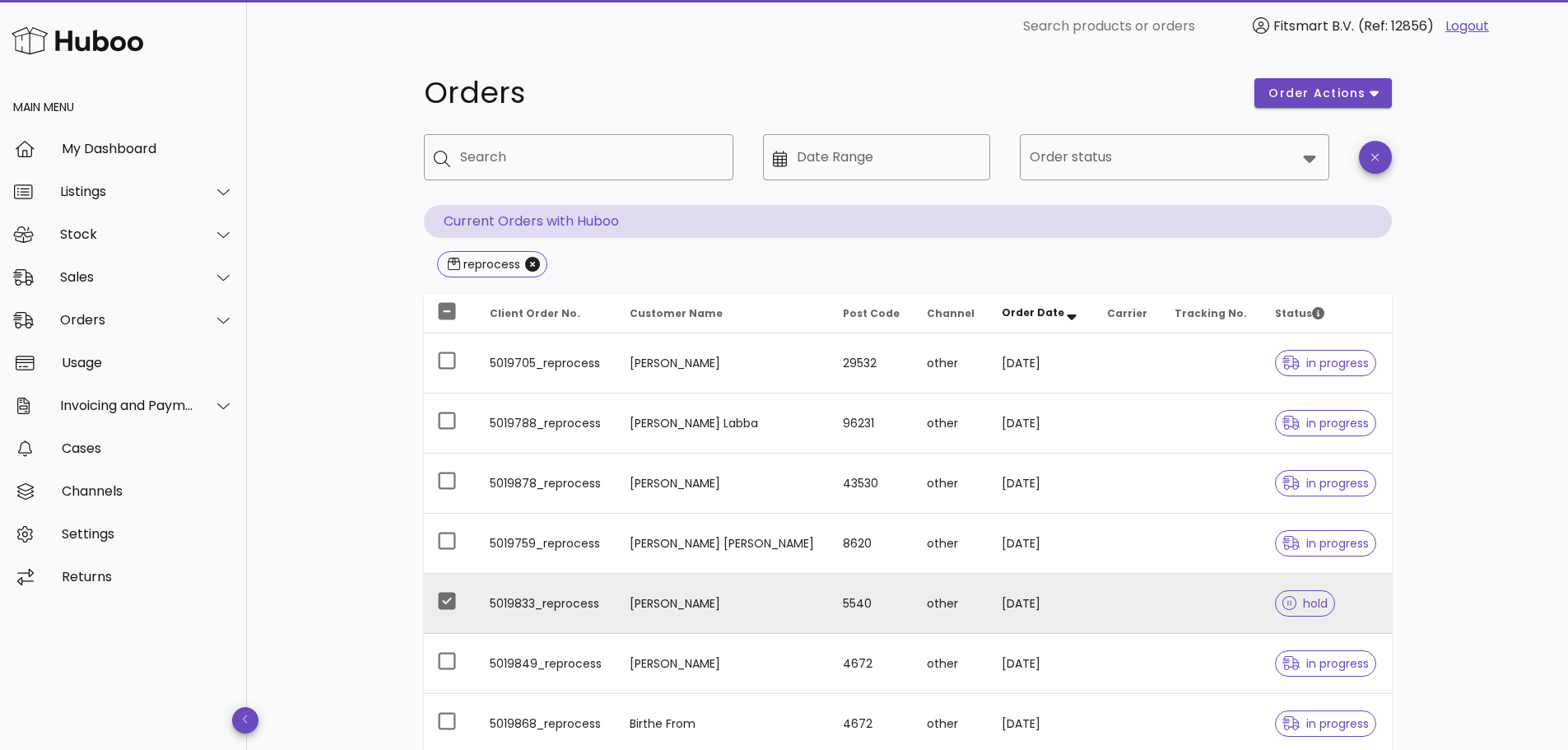
scroll to position [0, 0]
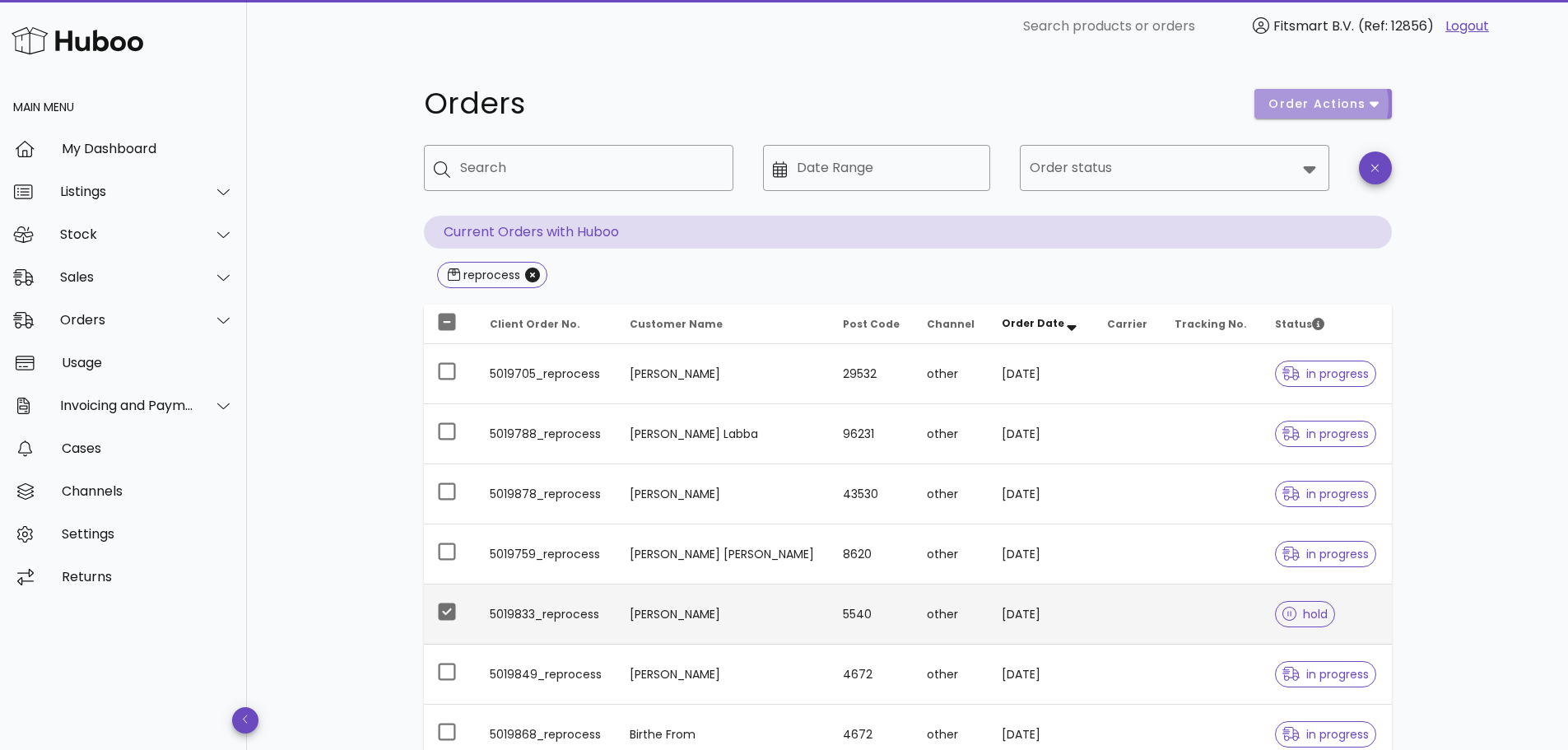
click at [1360, 103] on span "order actions" at bounding box center [1317, 104] width 98 height 18
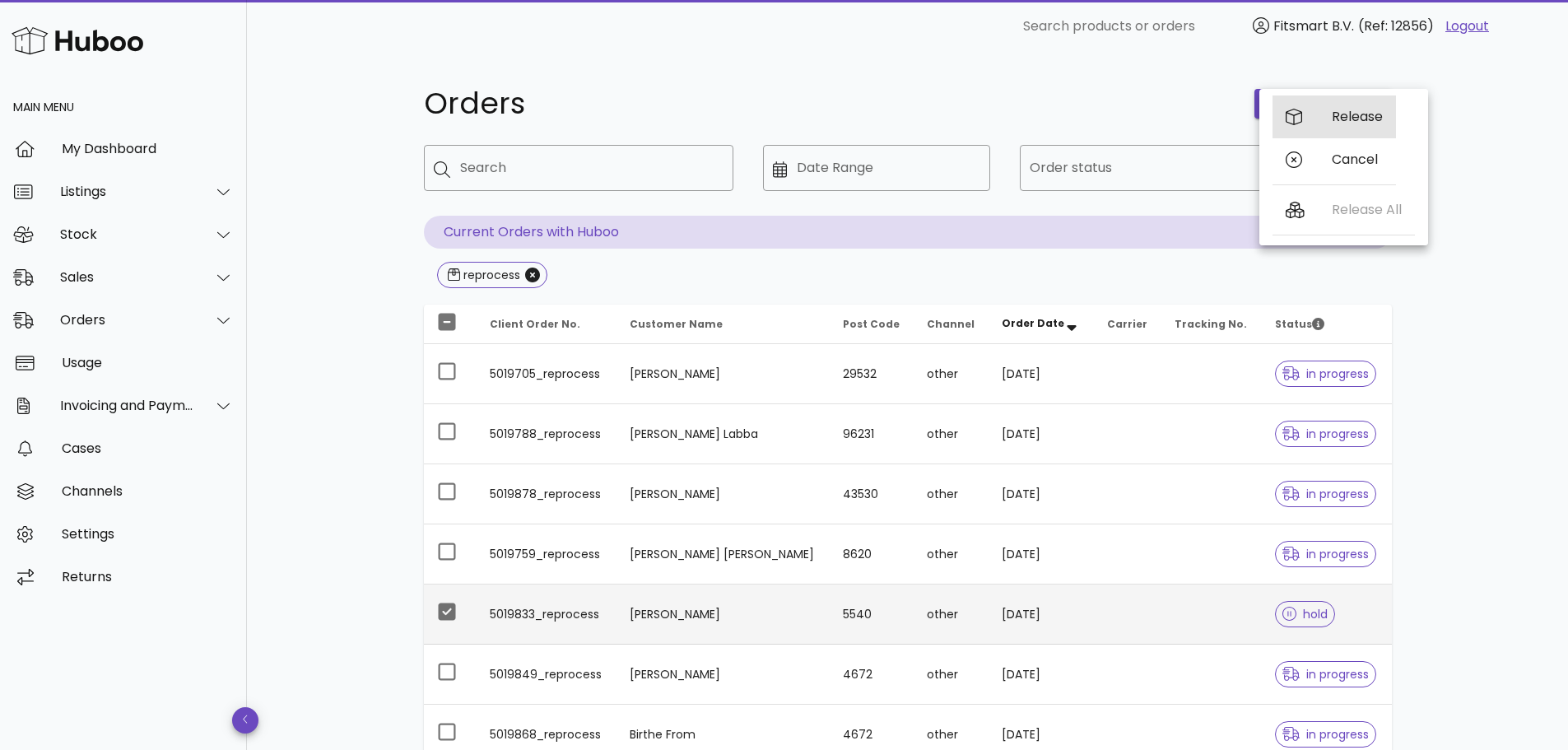
click at [1357, 111] on div "Release" at bounding box center [1356, 116] width 51 height 16
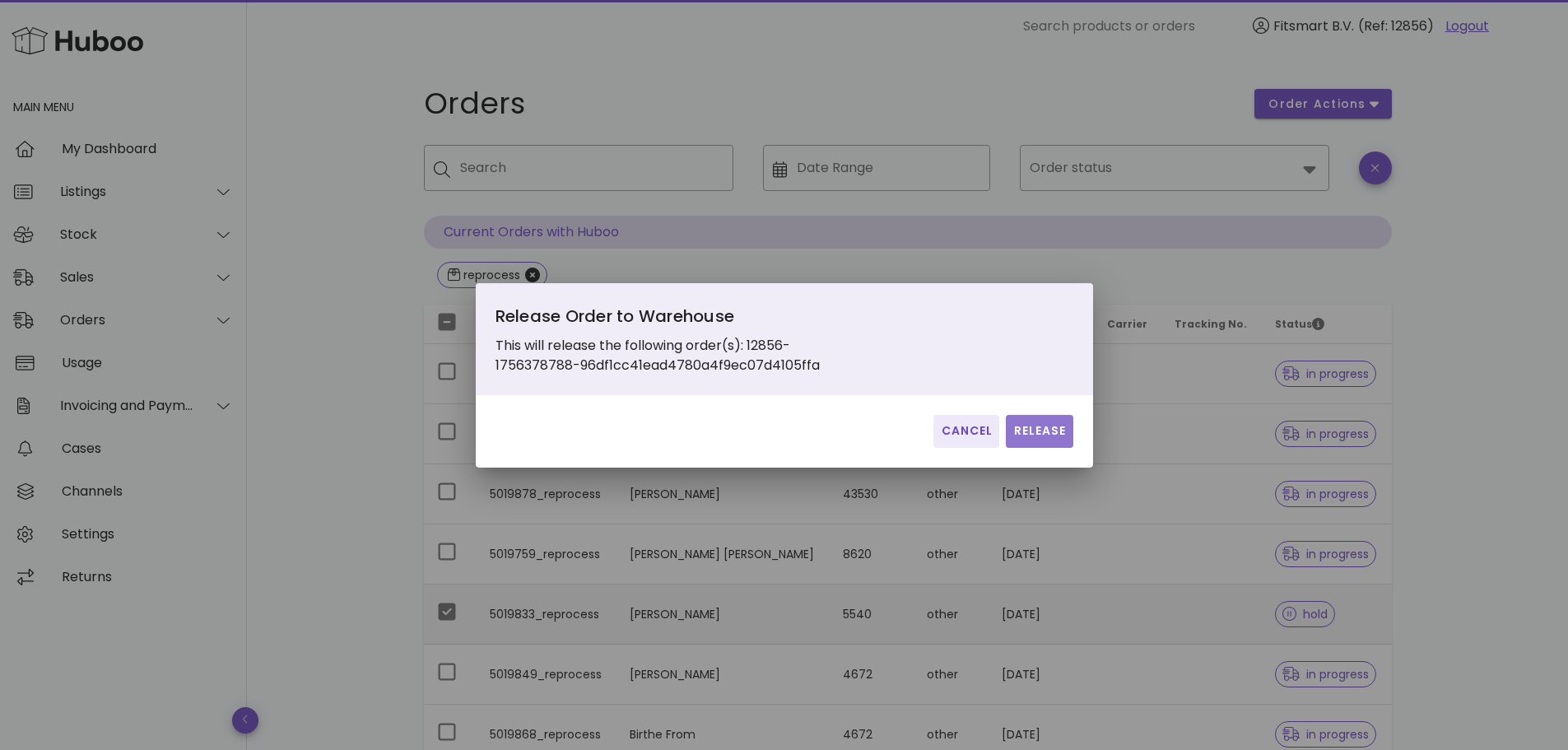
click at [1032, 415] on button "Release" at bounding box center [1039, 431] width 67 height 32
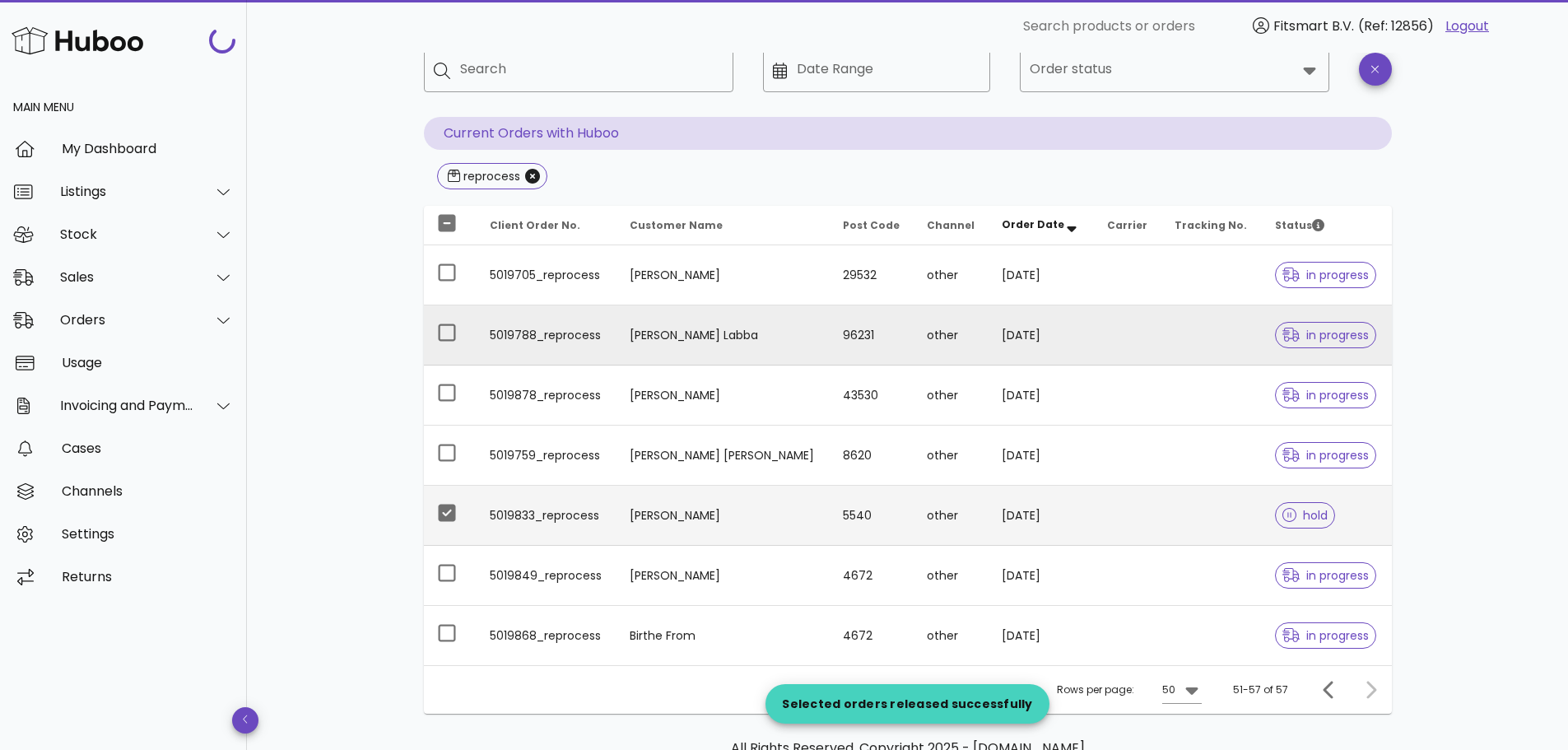
scroll to position [196, 0]
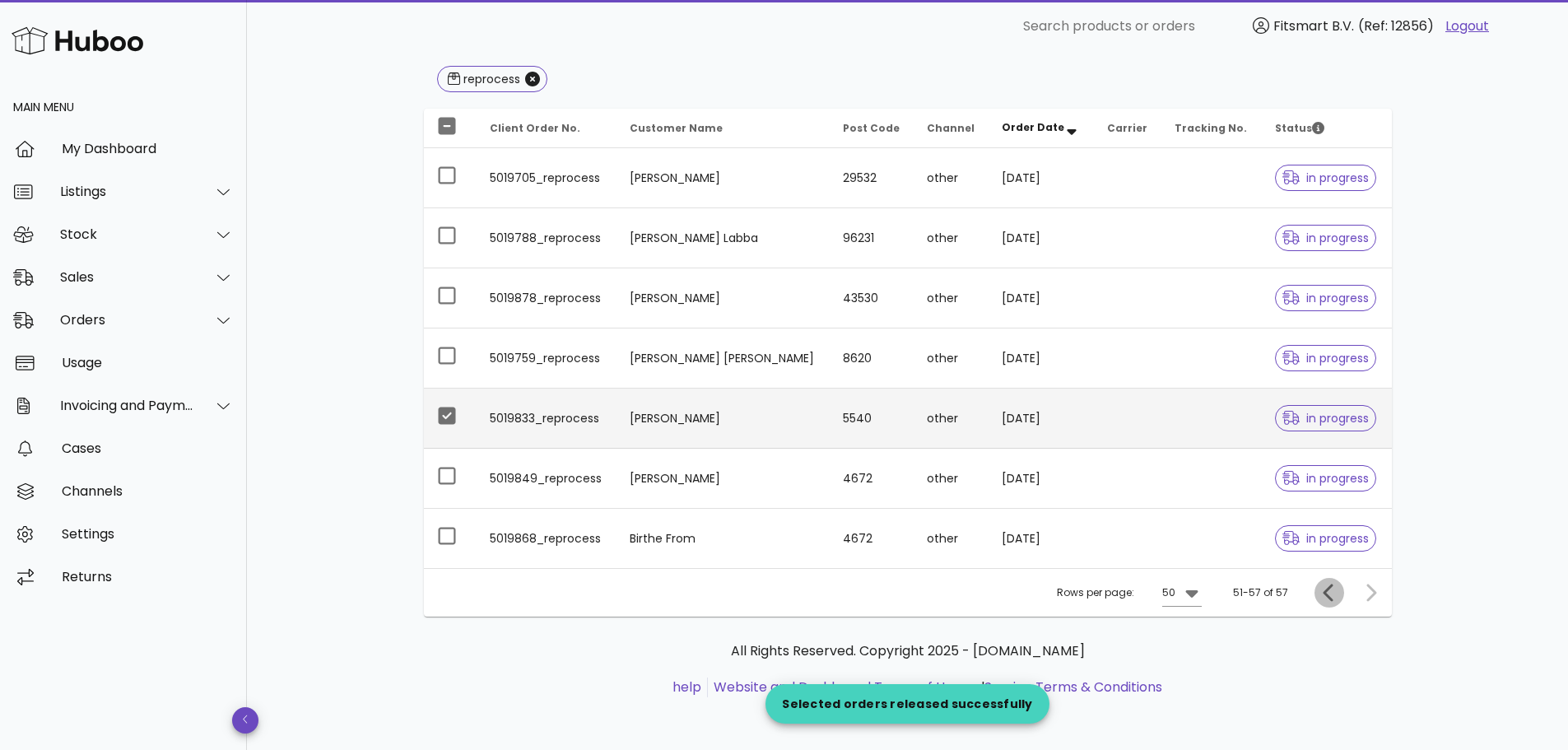
click at [1330, 595] on icon "Previous page" at bounding box center [1329, 592] width 19 height 19
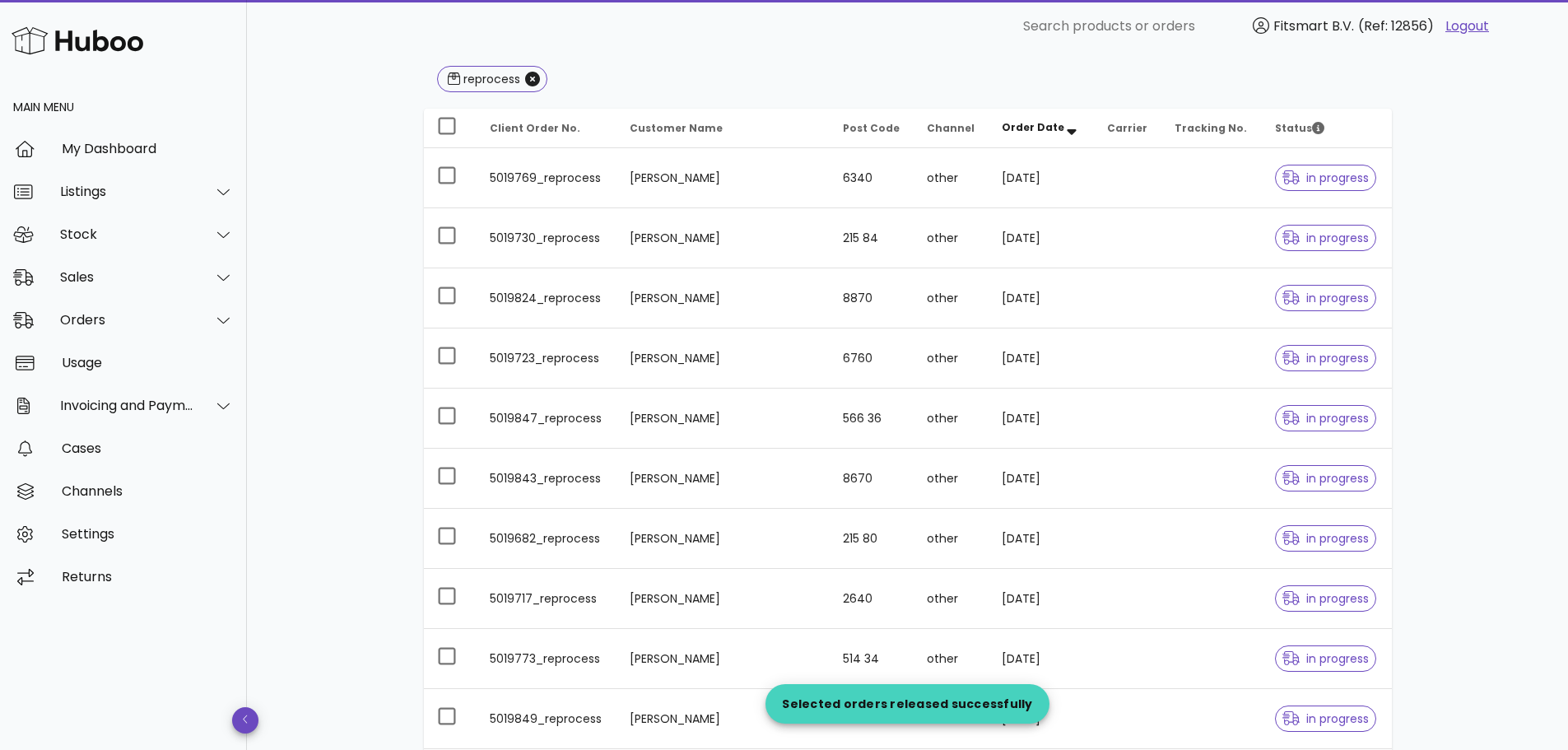
click at [1191, 596] on td at bounding box center [1212, 599] width 100 height 60
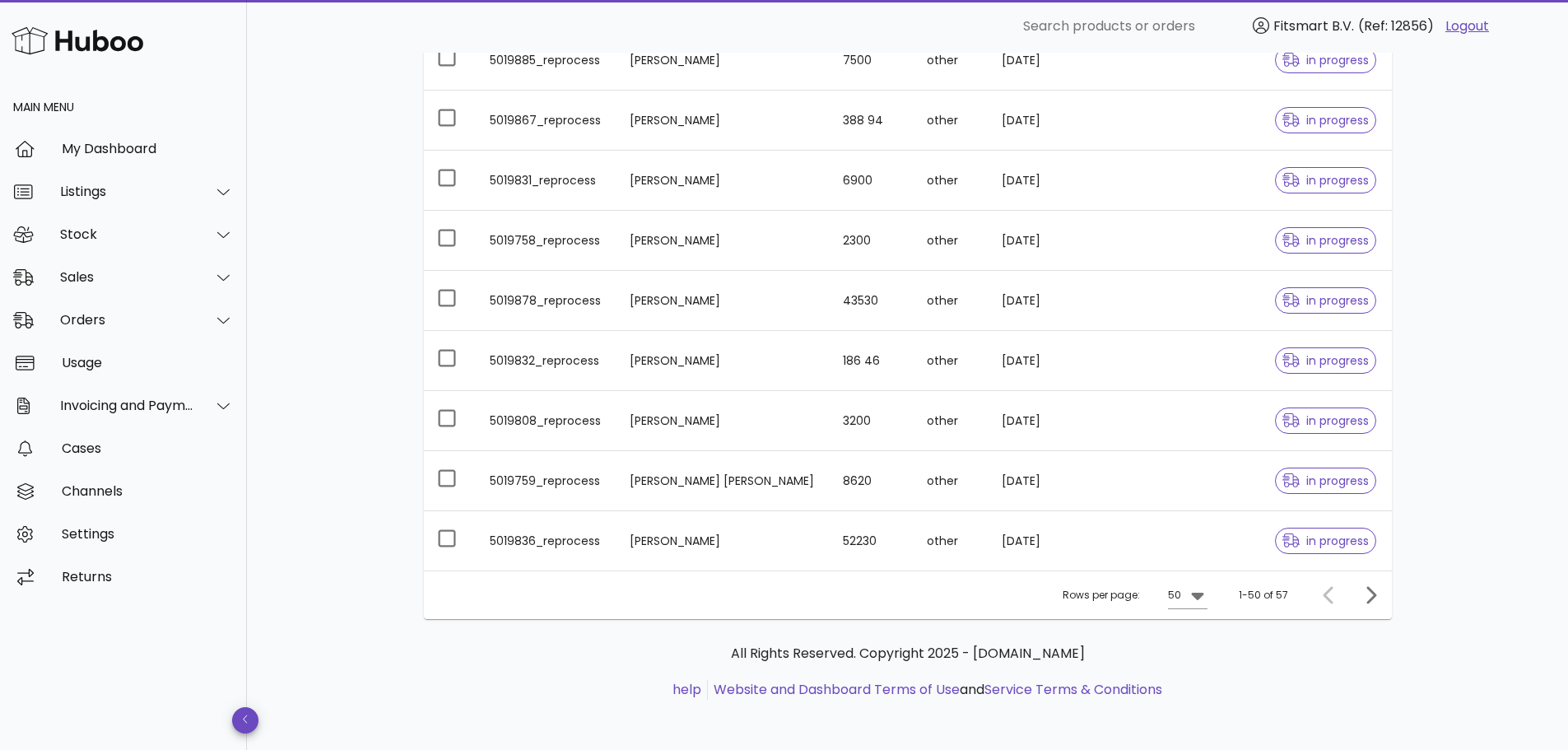
scroll to position [2781, 0]
click at [1177, 594] on div "50" at bounding box center [1175, 593] width 13 height 15
click at [1191, 686] on div "50" at bounding box center [1192, 684] width 17 height 16
click at [1366, 596] on icon "Next page" at bounding box center [1369, 592] width 19 height 19
